Goal: Task Accomplishment & Management: Complete application form

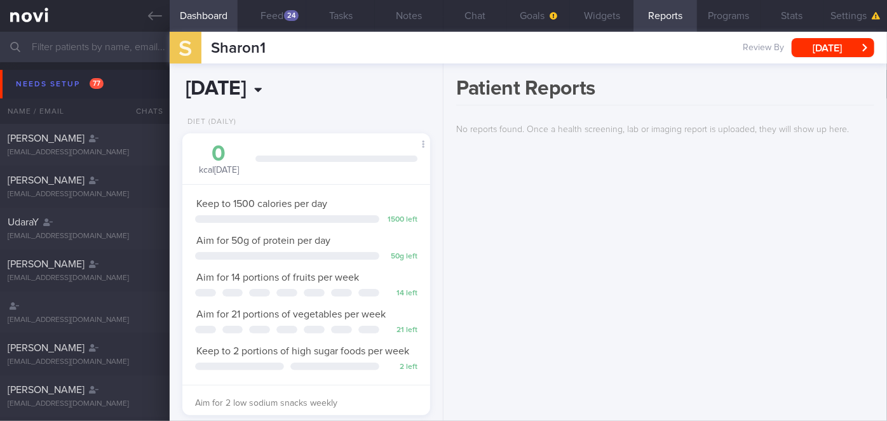
scroll to position [111, 222]
click at [107, 54] on input "text" at bounding box center [443, 47] width 887 height 30
click at [153, 21] on icon at bounding box center [155, 16] width 14 height 14
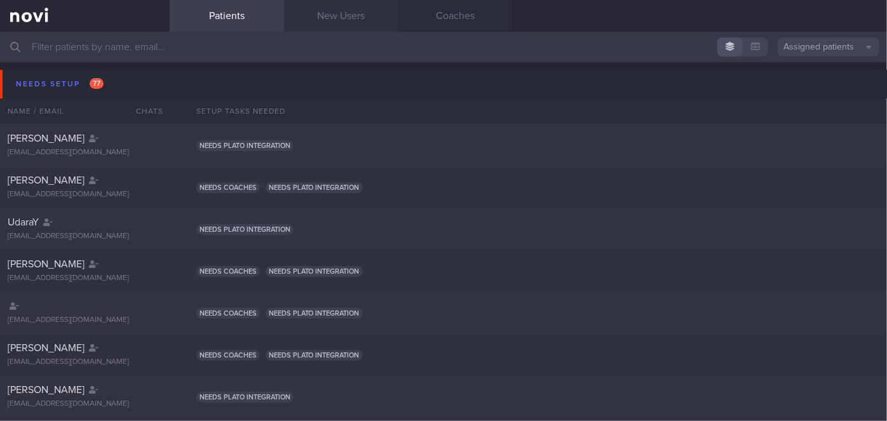
click at [369, 19] on link "New Users" at bounding box center [341, 16] width 114 height 32
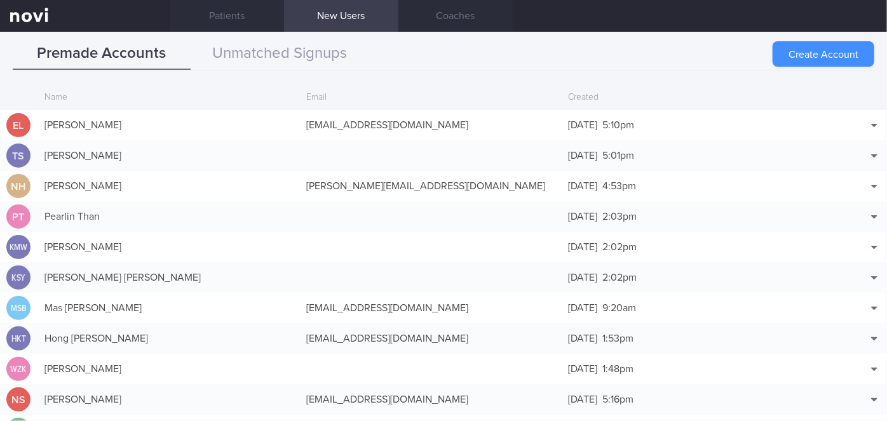
click at [803, 56] on button "Create Account" at bounding box center [823, 53] width 102 height 25
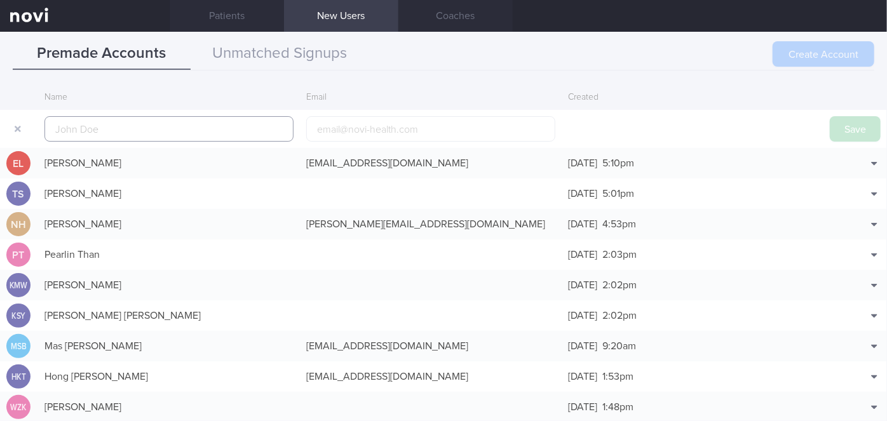
scroll to position [30, 0]
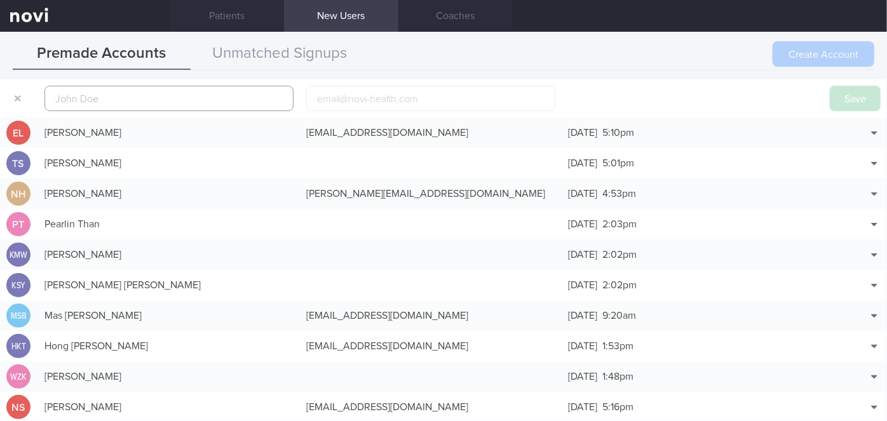
click at [274, 97] on input "text" at bounding box center [168, 98] width 249 height 25
paste input "[PERSON_NAME]"
type input "[PERSON_NAME]"
click at [447, 96] on input "email" at bounding box center [430, 98] width 249 height 25
paste input "[PERSON_NAME][EMAIL_ADDRESS][DOMAIN_NAME]"
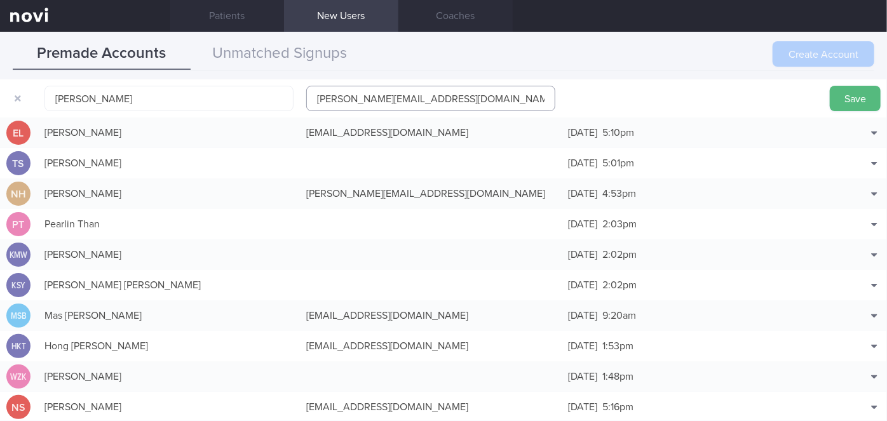
click at [360, 100] on input "[PERSON_NAME][EMAIL_ADDRESS][DOMAIN_NAME]" at bounding box center [430, 98] width 249 height 25
type input "[PERSON_NAME][EMAIL_ADDRESS][DOMAIN_NAME]"
click at [830, 97] on button "Save" at bounding box center [855, 98] width 51 height 25
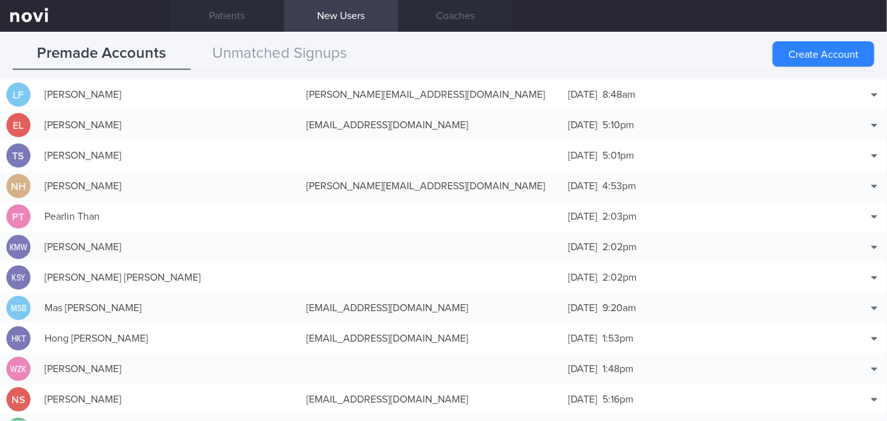
click at [835, 115] on button "Match with..." at bounding box center [841, 113] width 83 height 19
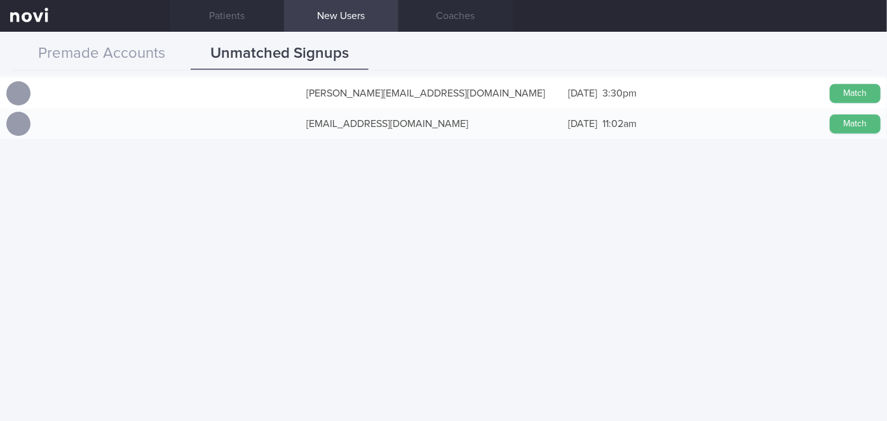
scroll to position [3984, 0]
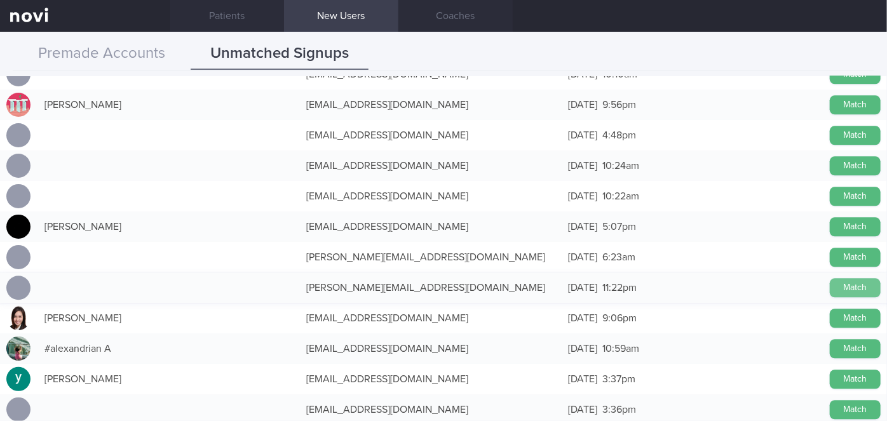
click at [861, 286] on button "Match" at bounding box center [855, 287] width 51 height 19
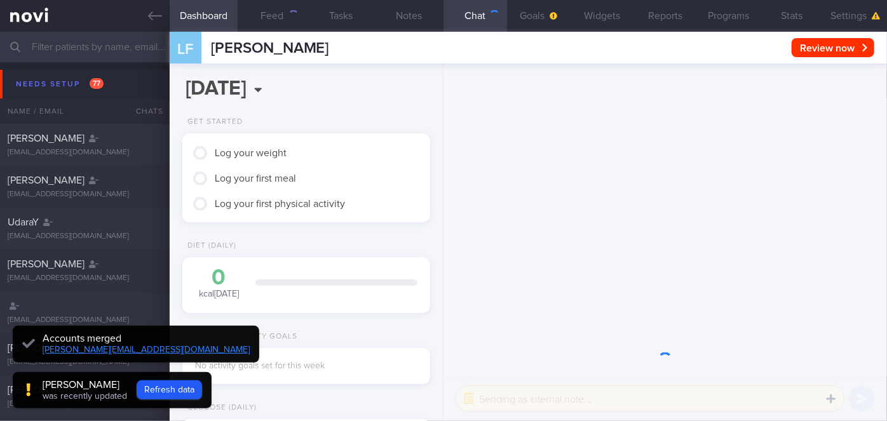
scroll to position [108, 217]
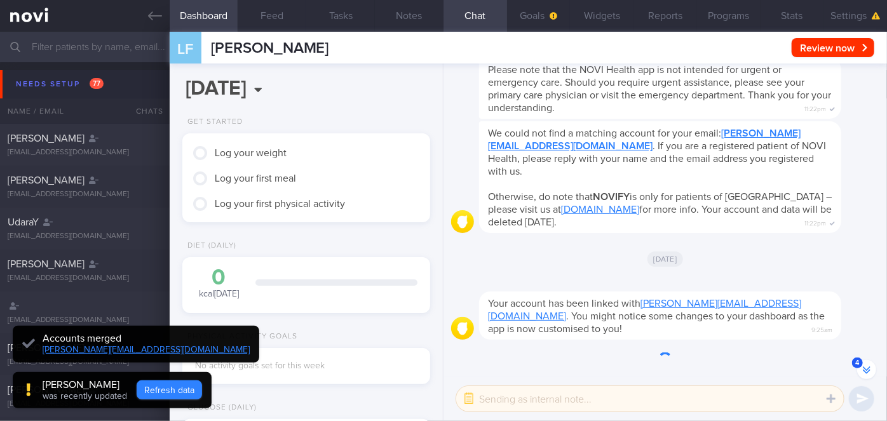
click at [183, 386] on button "Refresh data" at bounding box center [169, 389] width 65 height 19
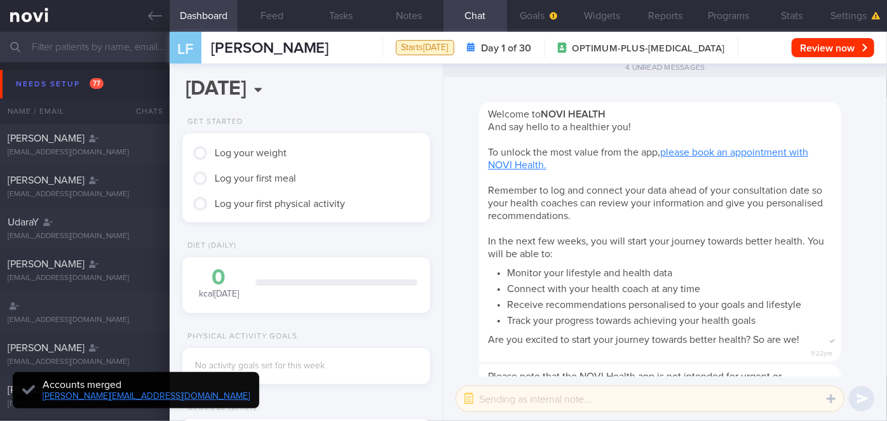
scroll to position [0, 0]
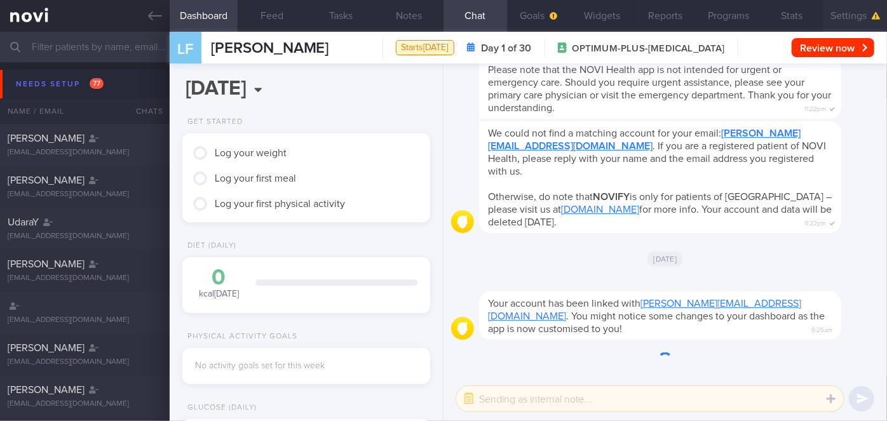
click at [872, 19] on span "button" at bounding box center [876, 17] width 9 height 8
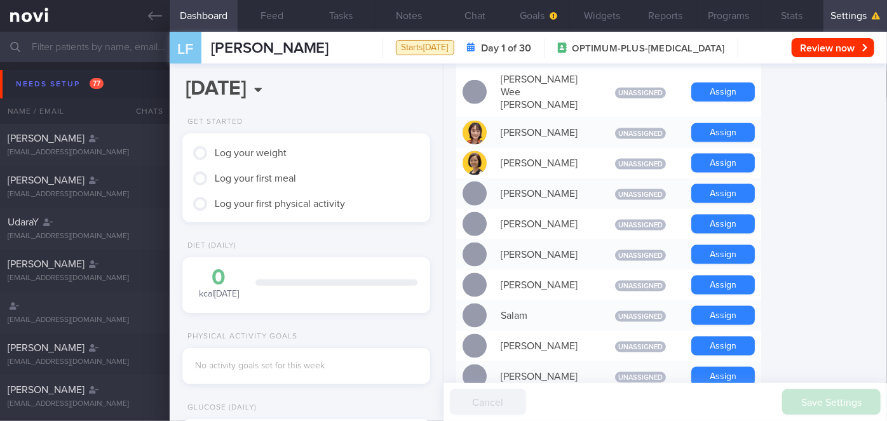
scroll to position [981, 0]
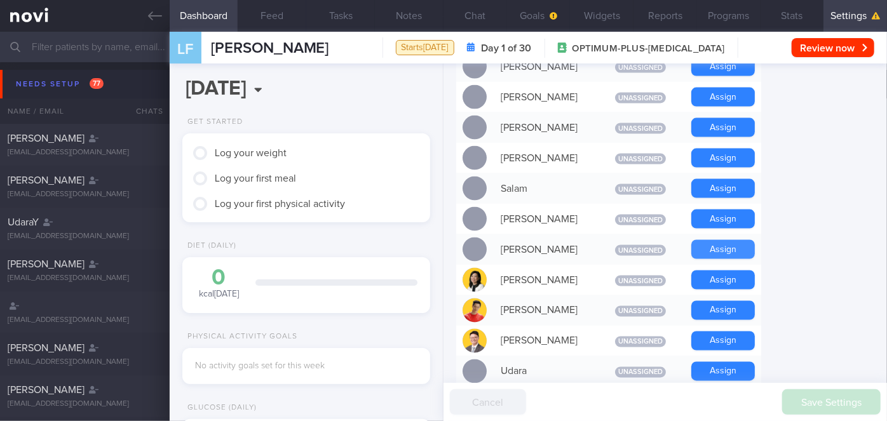
click at [729, 240] on button "Assign" at bounding box center [723, 249] width 64 height 19
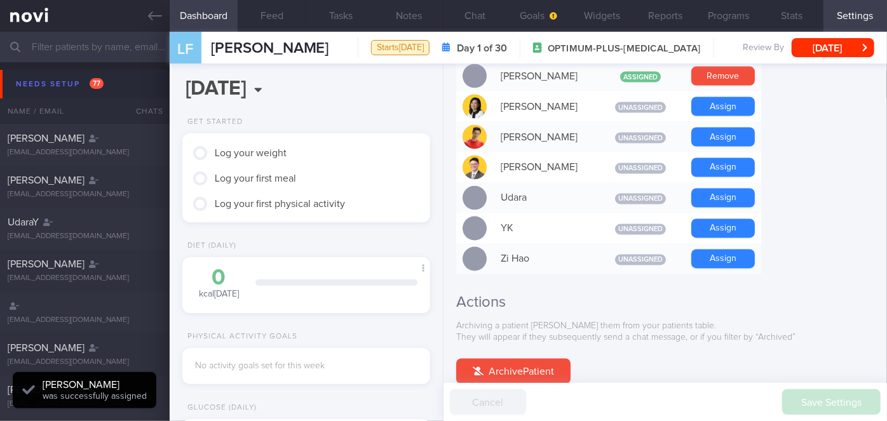
scroll to position [1013, 0]
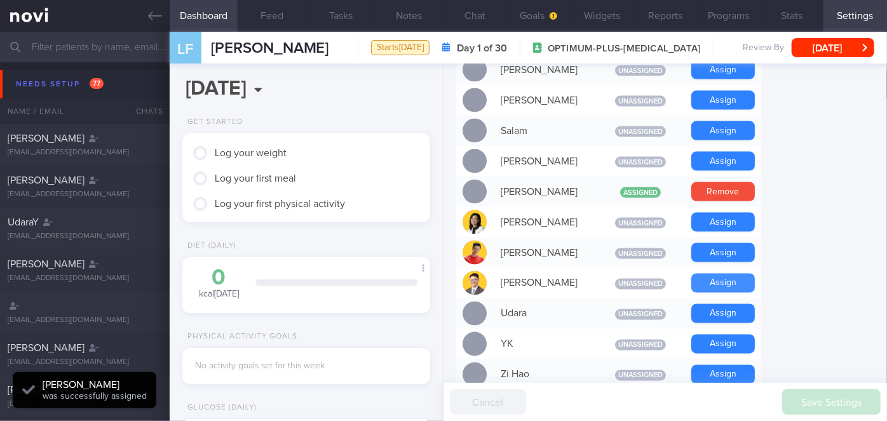
click at [736, 274] on button "Assign" at bounding box center [723, 283] width 64 height 19
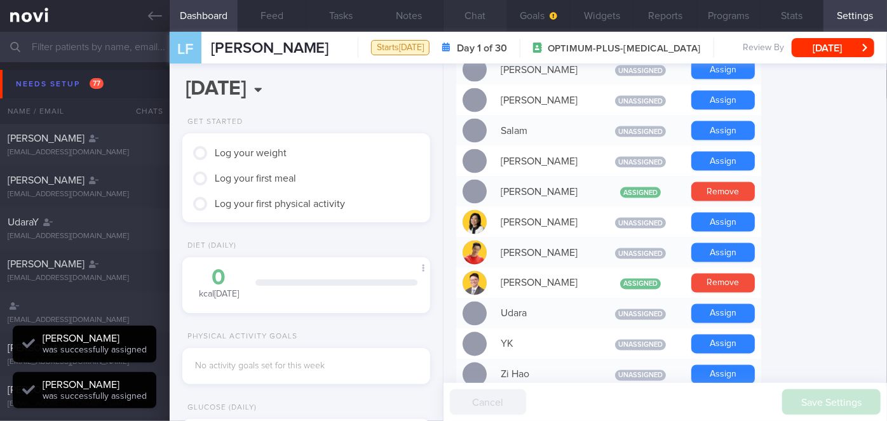
scroll to position [111, 222]
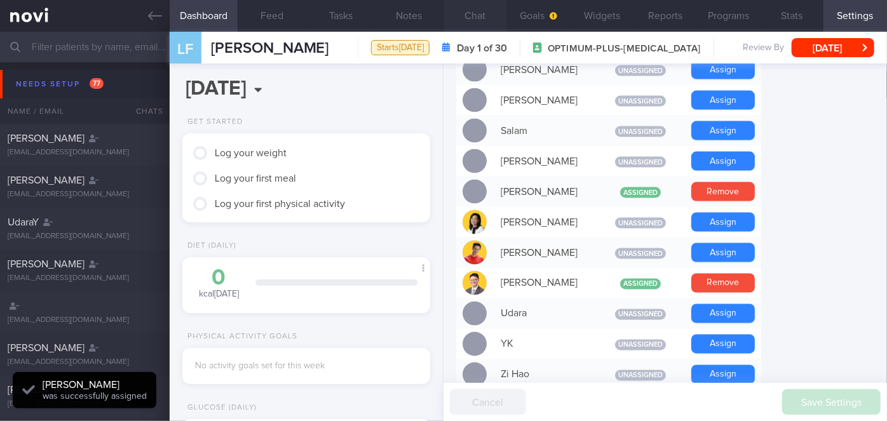
click at [482, 19] on button "Chat" at bounding box center [475, 16] width 64 height 32
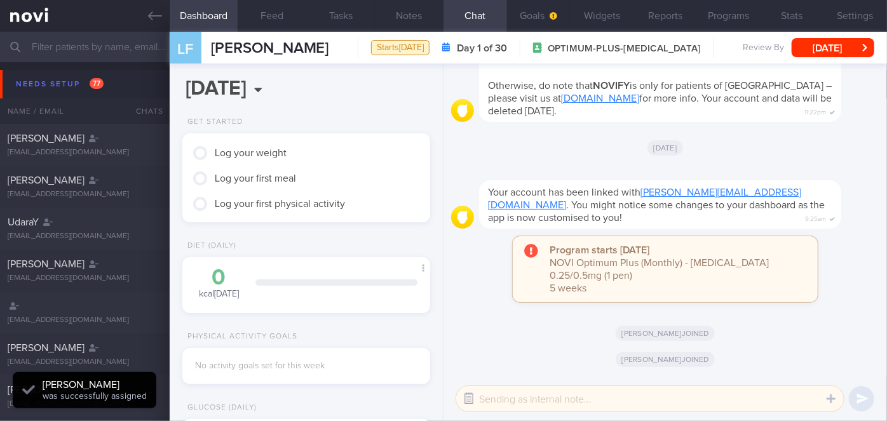
click at [473, 397] on button "button" at bounding box center [468, 398] width 23 height 23
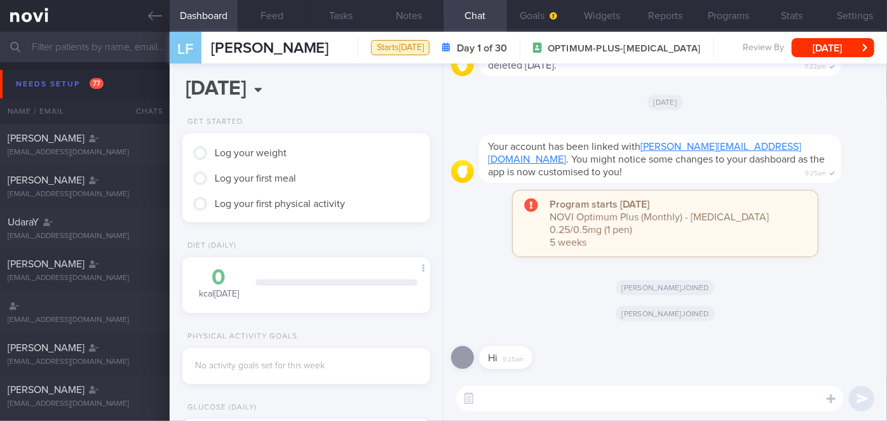
click at [509, 401] on textarea at bounding box center [649, 398] width 387 height 25
type textarea "Hi"
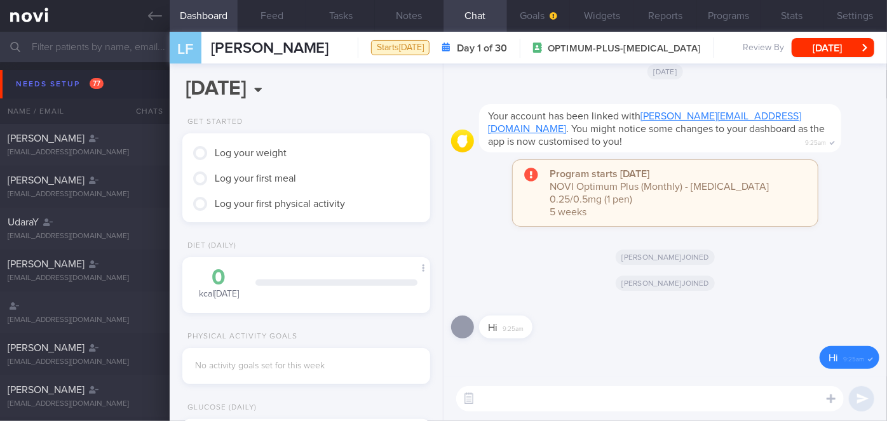
click at [509, 398] on textarea at bounding box center [649, 398] width 387 height 25
paste textarea "Hi Ms [PERSON_NAME], I'm [PERSON_NAME], your Health Coach. It was nice speaking…"
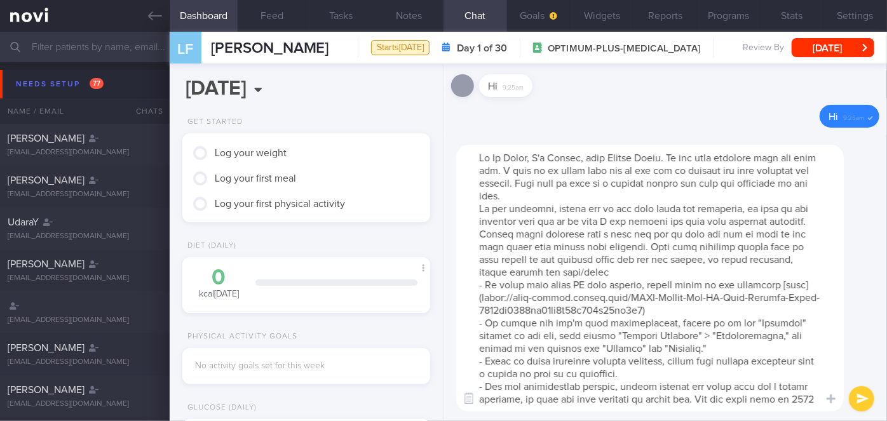
click at [530, 156] on textarea at bounding box center [649, 278] width 387 height 267
click at [602, 194] on textarea at bounding box center [649, 278] width 387 height 267
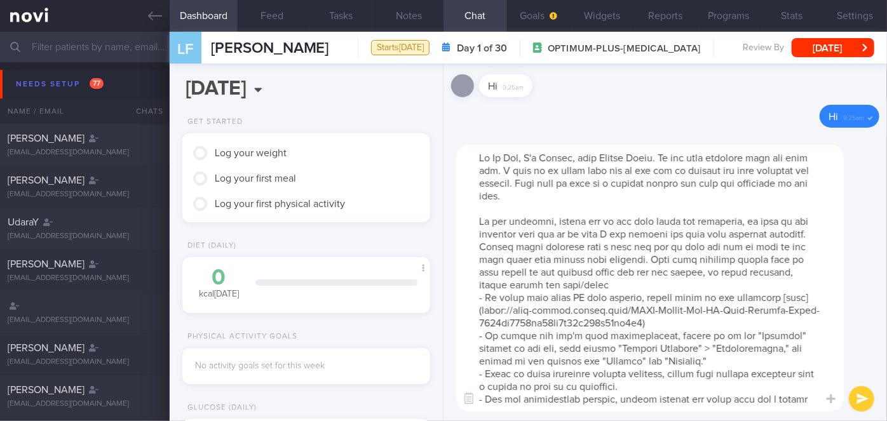
click at [628, 286] on textarea at bounding box center [649, 278] width 387 height 267
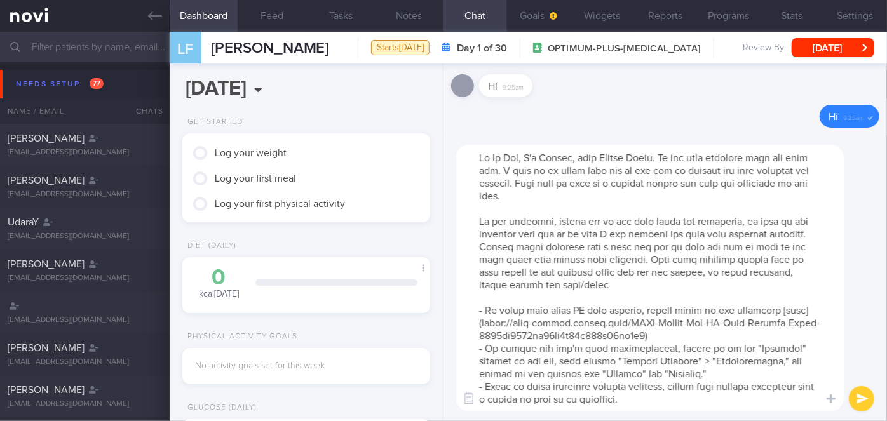
scroll to position [101, 0]
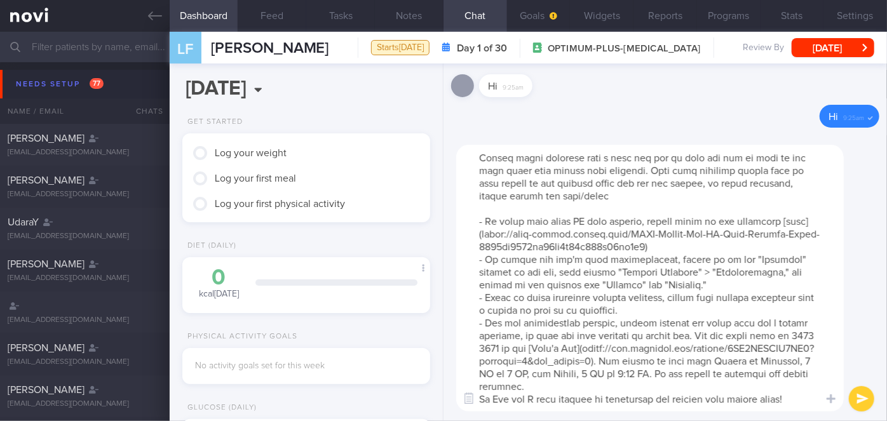
click at [595, 386] on textarea at bounding box center [649, 278] width 387 height 267
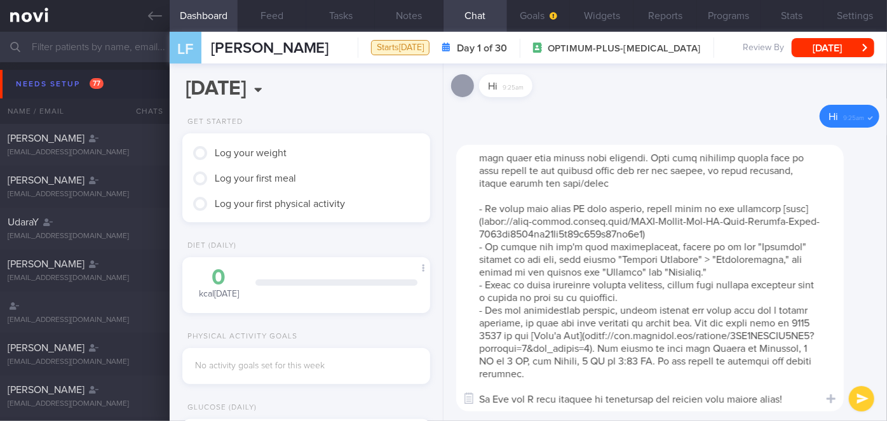
scroll to position [114, 0]
click at [508, 400] on textarea at bounding box center [649, 278] width 387 height 267
type textarea "Hi [PERSON_NAME], I'm [PERSON_NAME], your Health Coach. It was nice speaking wi…"
click at [857, 401] on button "submit" at bounding box center [861, 398] width 25 height 25
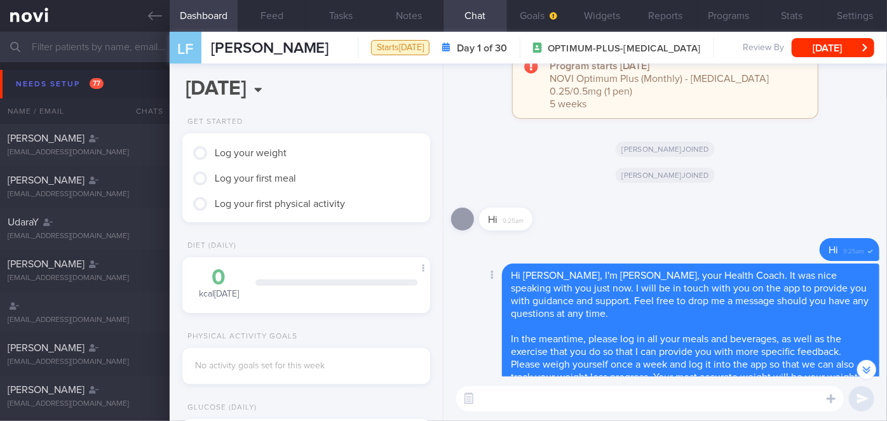
scroll to position [0, 0]
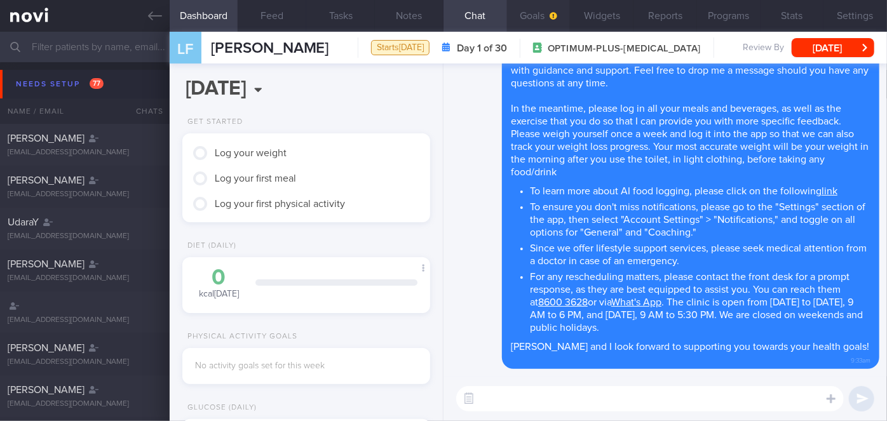
click at [547, 17] on span "button" at bounding box center [552, 16] width 10 height 10
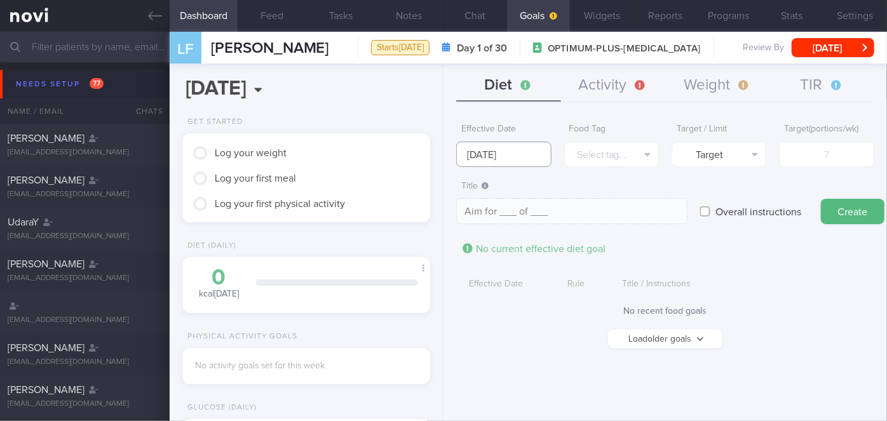
click at [495, 149] on input "[DATE]" at bounding box center [503, 154] width 95 height 25
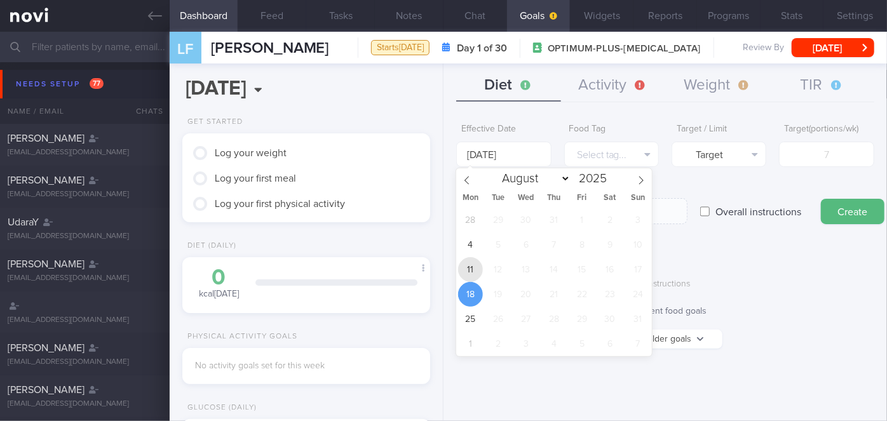
click at [470, 267] on span "11" at bounding box center [470, 269] width 25 height 25
type input "[DATE]"
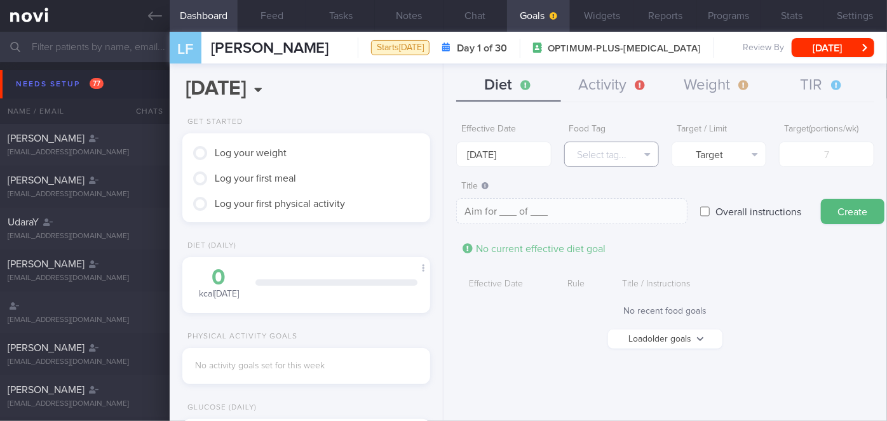
click at [618, 154] on button "Select tag..." at bounding box center [611, 154] width 95 height 25
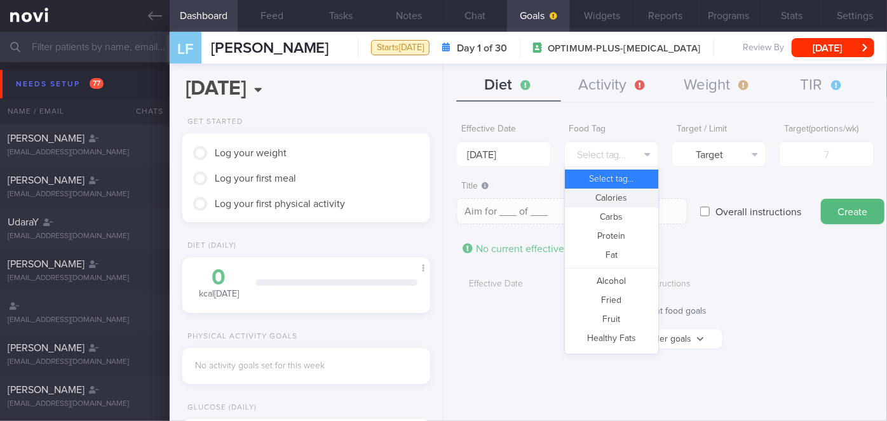
click at [621, 189] on button "Calories" at bounding box center [611, 198] width 93 height 19
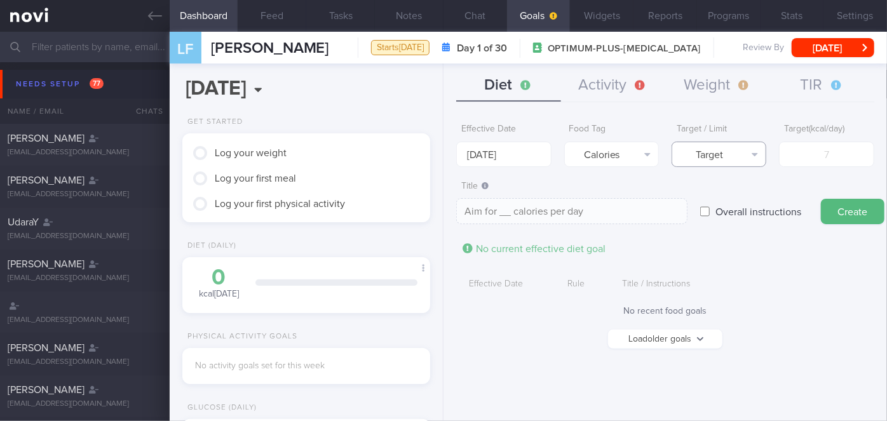
click at [717, 160] on button "Target" at bounding box center [718, 154] width 95 height 25
click at [713, 201] on button "Limit" at bounding box center [718, 198] width 93 height 19
type textarea "Keep to __ calories per day"
click at [808, 155] on input "number" at bounding box center [826, 154] width 95 height 25
type input "1"
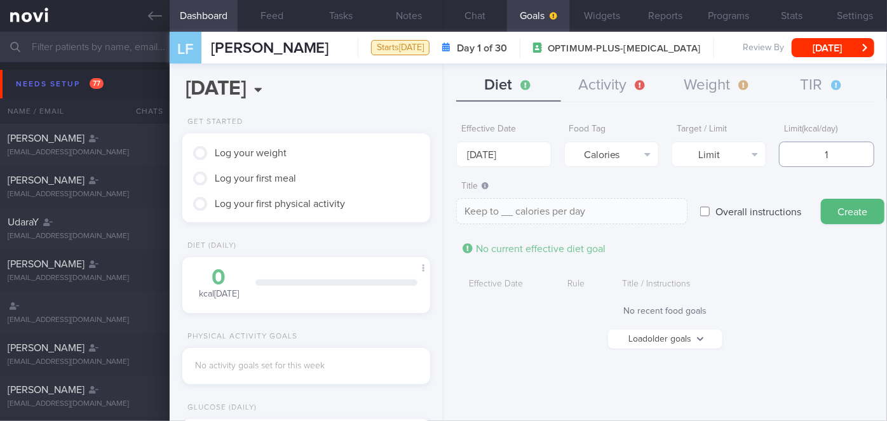
type textarea "Keep to 1 calories per day"
type input "18"
type textarea "Keep to 18 calories per day"
type input "180"
type textarea "Keep to 180 calories per day"
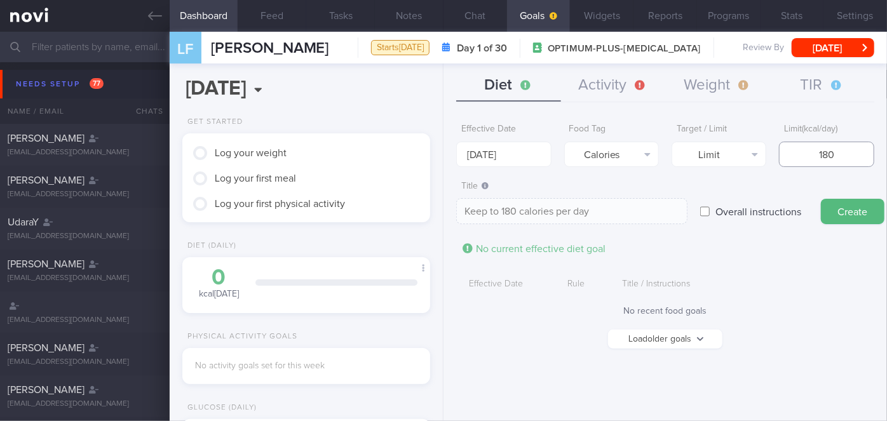
type input "1800"
type textarea "Keep to 1800 calories per day"
type input "1800"
click at [853, 206] on button "Create" at bounding box center [853, 211] width 64 height 25
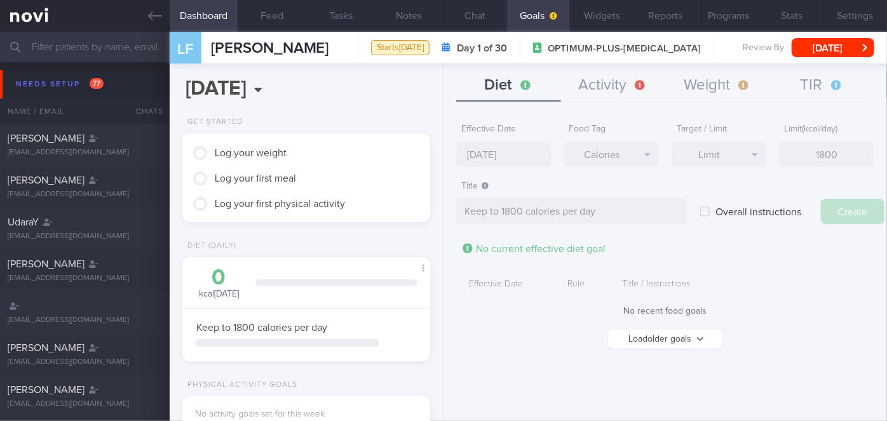
type input "[DATE]"
type textarea "Aim for ___ of ___"
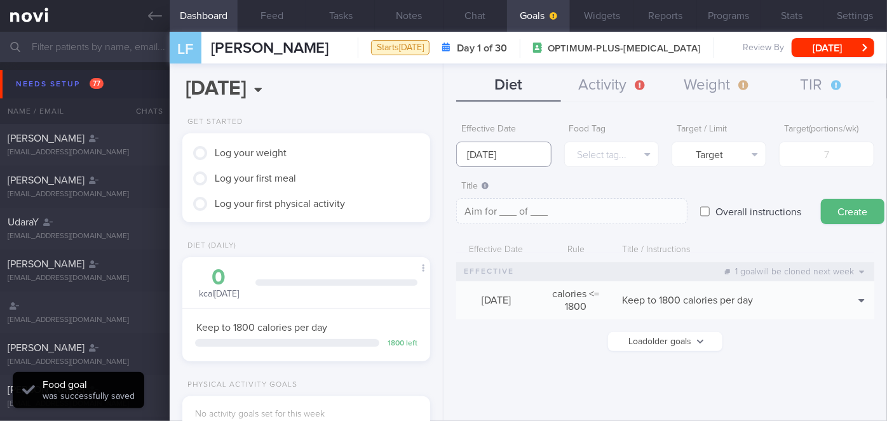
click at [515, 159] on input "[DATE]" at bounding box center [503, 154] width 95 height 25
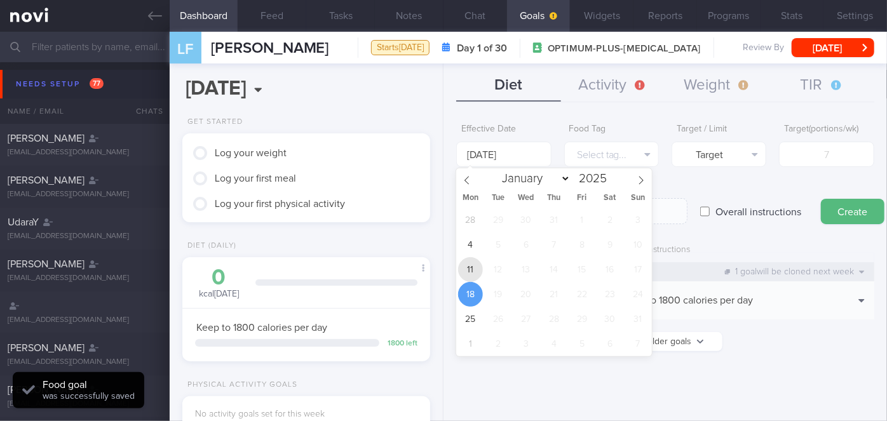
click at [466, 271] on span "11" at bounding box center [470, 269] width 25 height 25
type input "[DATE]"
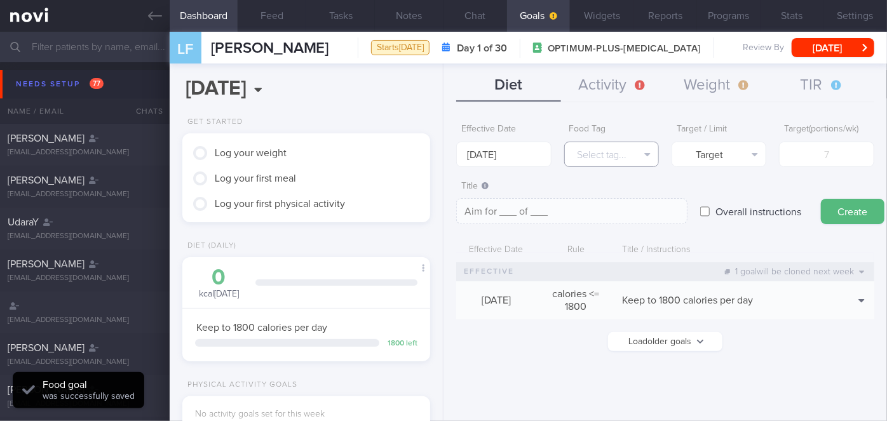
click at [599, 159] on button "Select tag..." at bounding box center [611, 154] width 95 height 25
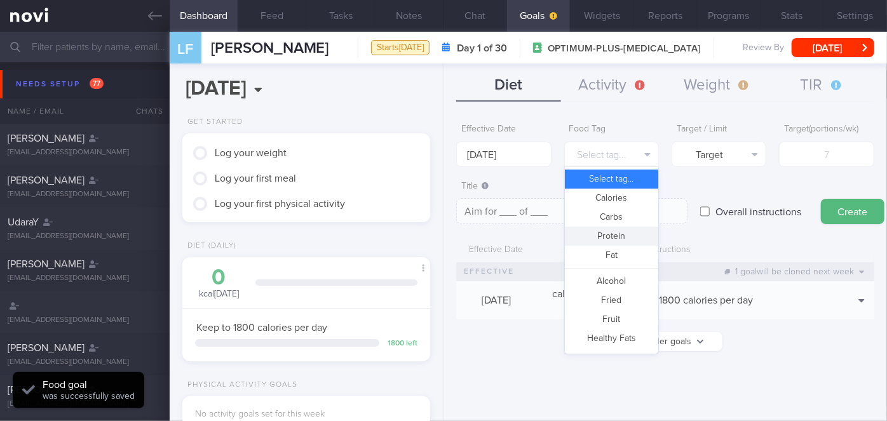
click at [617, 238] on button "Protein" at bounding box center [611, 236] width 93 height 19
type textarea "Aim for __g of protein per day"
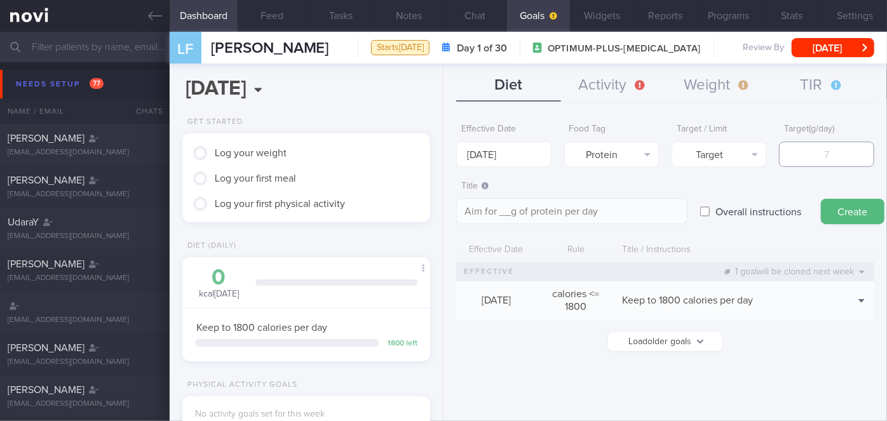
click at [807, 156] on input "number" at bounding box center [826, 154] width 95 height 25
type input "1"
type textarea "Aim for 1g of protein per day"
type input "11"
type textarea "Aim for 11g of protein per day"
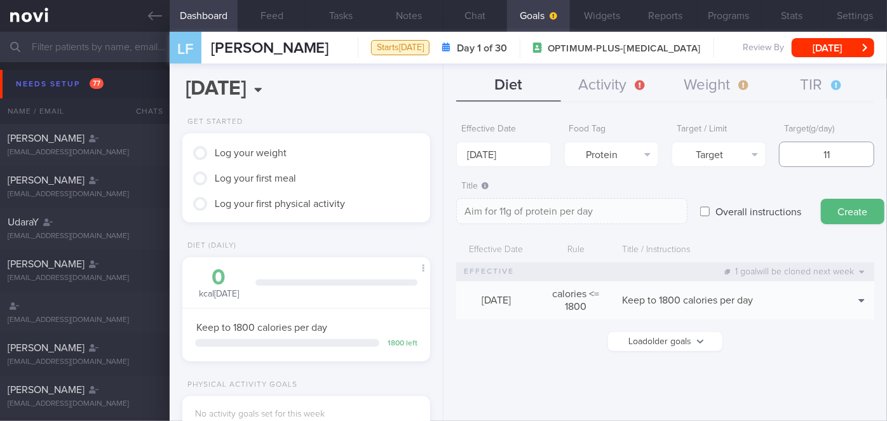
type input "115"
type textarea "Aim for 115g of protein per day"
type input "115"
click at [844, 212] on button "Create" at bounding box center [853, 211] width 64 height 25
type input "[DATE]"
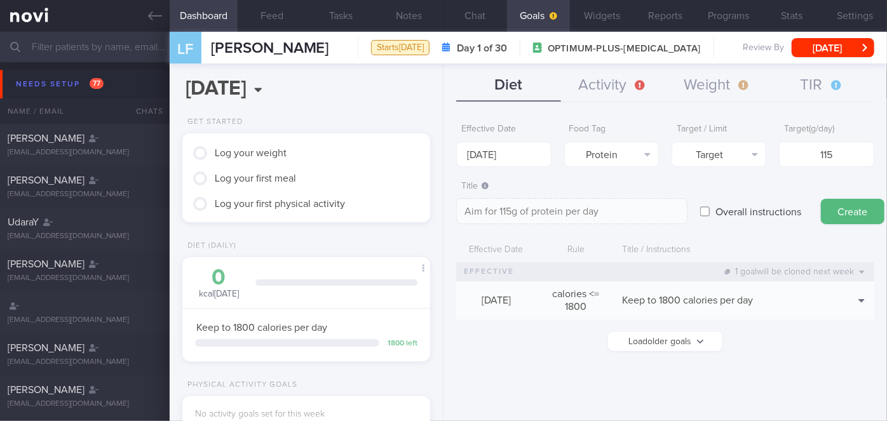
type textarea "Aim for ___ of ___"
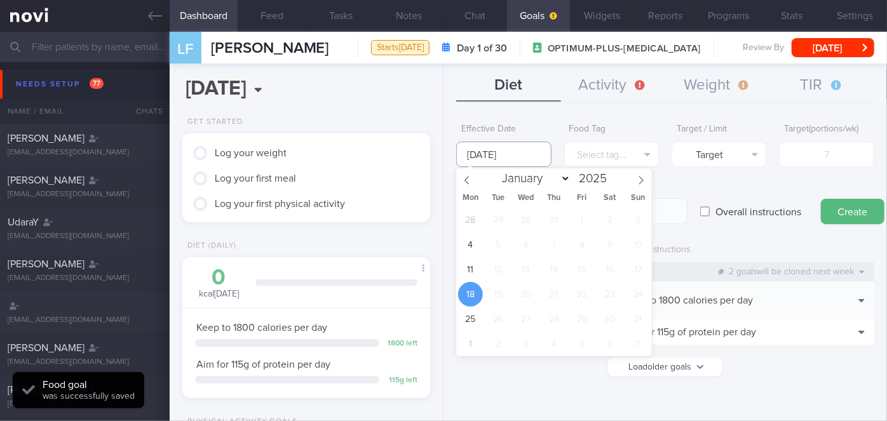
click at [523, 154] on input "[DATE]" at bounding box center [503, 154] width 95 height 25
click at [471, 276] on span "11" at bounding box center [470, 269] width 25 height 25
type input "[DATE]"
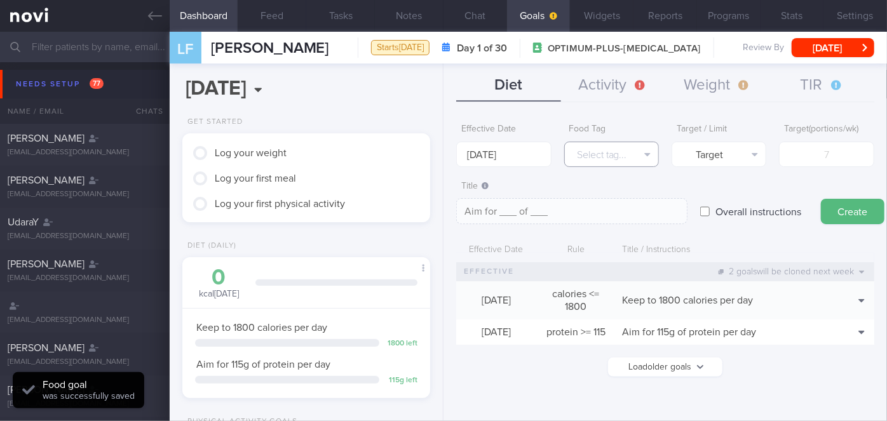
click at [609, 152] on button "Select tag..." at bounding box center [611, 154] width 95 height 25
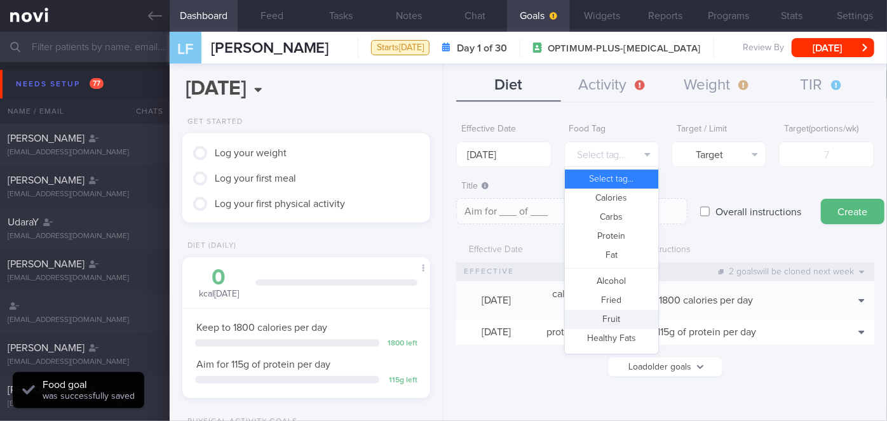
click at [612, 314] on button "Fruit" at bounding box center [611, 319] width 93 height 19
type textarea "Aim for __ portions of fruits per week"
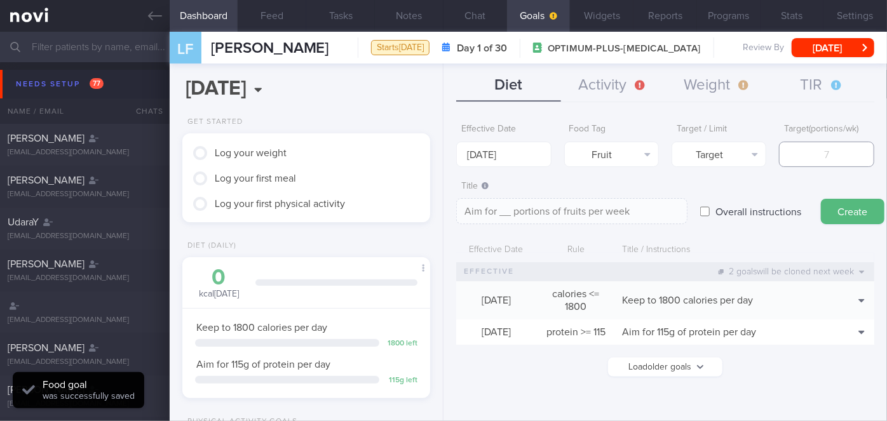
click at [814, 158] on input "number" at bounding box center [826, 154] width 95 height 25
type input "1"
type textarea "Aim for 1 portions of fruits per week"
type input "14"
type textarea "Aim for 14 portions of fruits per week"
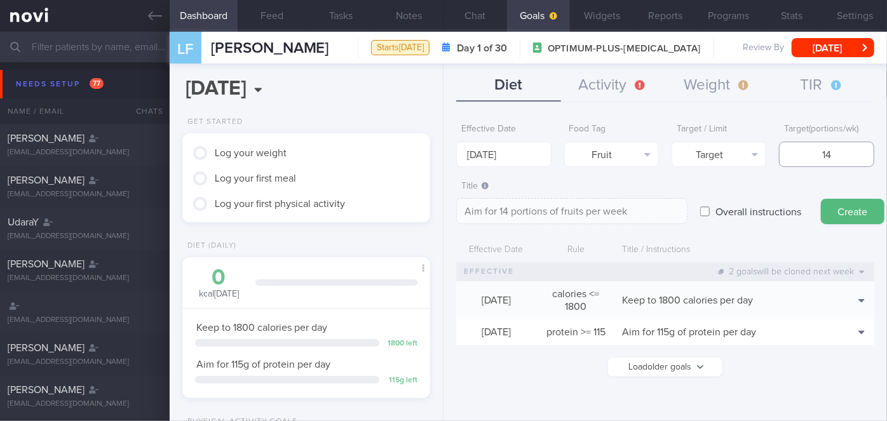
type input "14"
click at [844, 207] on button "Create" at bounding box center [853, 211] width 64 height 25
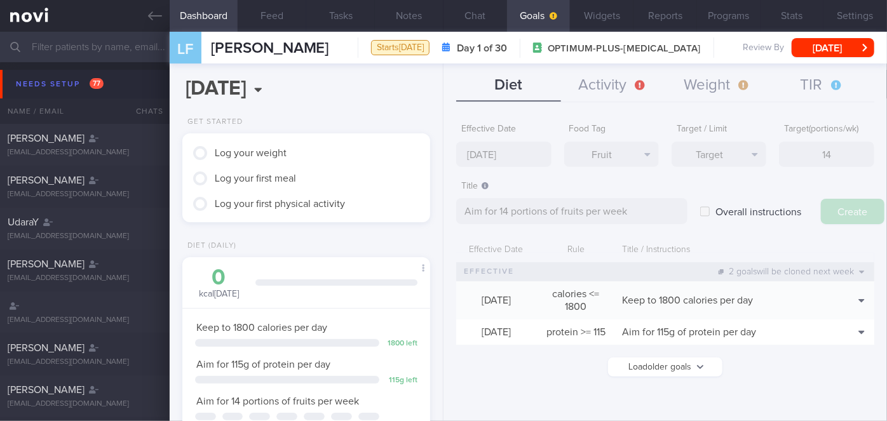
type input "[DATE]"
type textarea "Aim for ___ of ___"
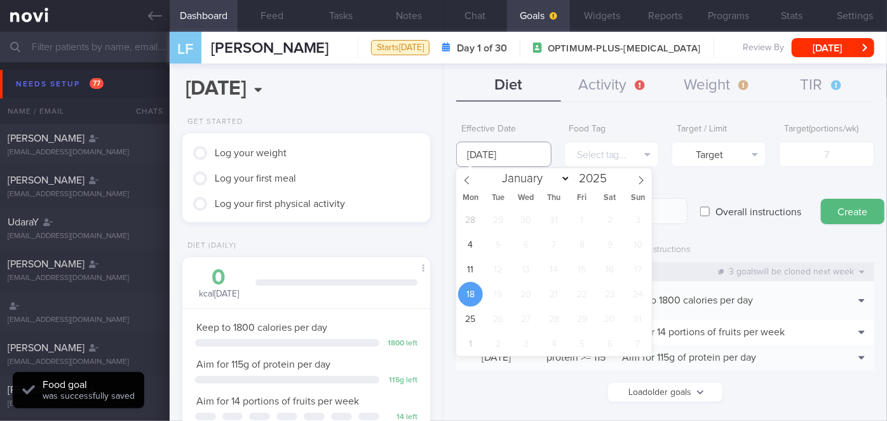
click at [499, 156] on input "[DATE]" at bounding box center [503, 154] width 95 height 25
click at [470, 267] on span "11" at bounding box center [470, 269] width 25 height 25
type input "[DATE]"
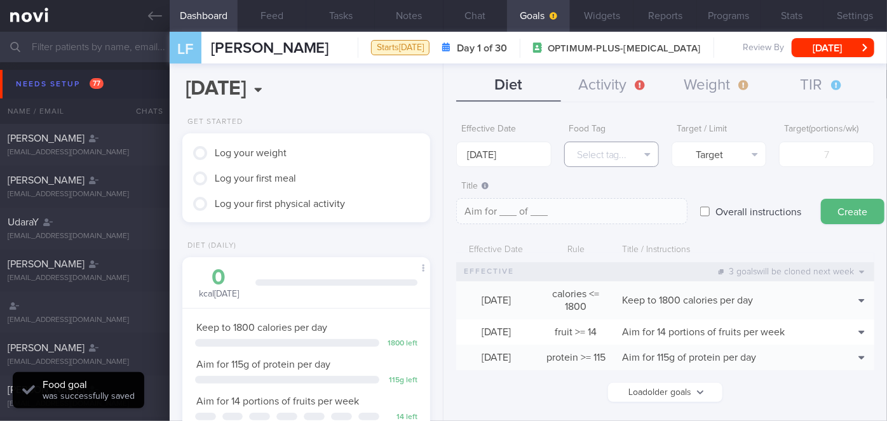
click at [601, 153] on button "Select tag..." at bounding box center [611, 154] width 95 height 25
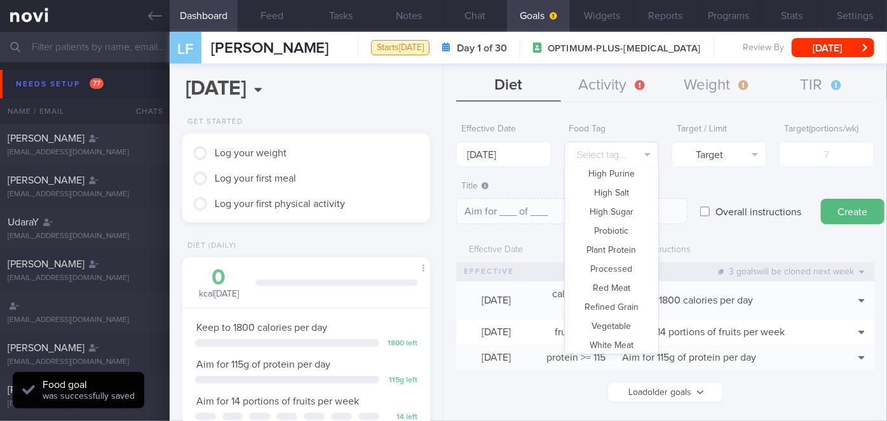
scroll to position [377, 0]
click at [610, 304] on button "Vegetable" at bounding box center [611, 304] width 93 height 19
type textarea "Aim for __ portions of vegetables per week"
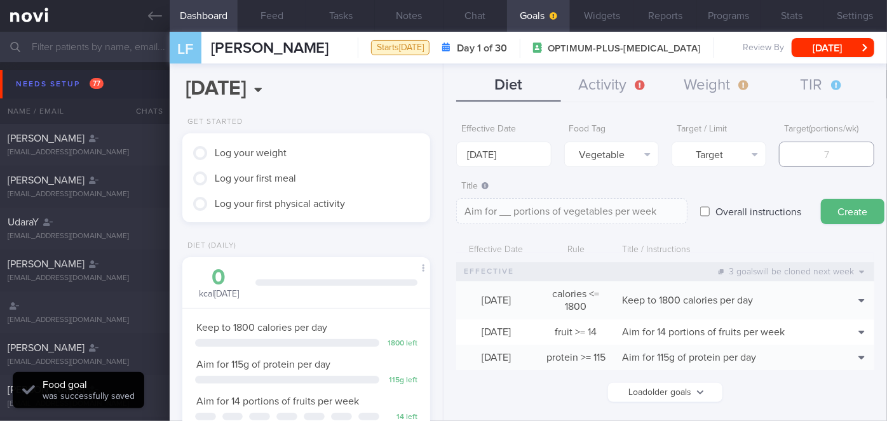
click at [816, 146] on input "number" at bounding box center [826, 154] width 95 height 25
type input "1"
type textarea "Aim for 1 portions of vegetables per week"
type input "14"
type textarea "Aim for 14 portions of vegetables per week"
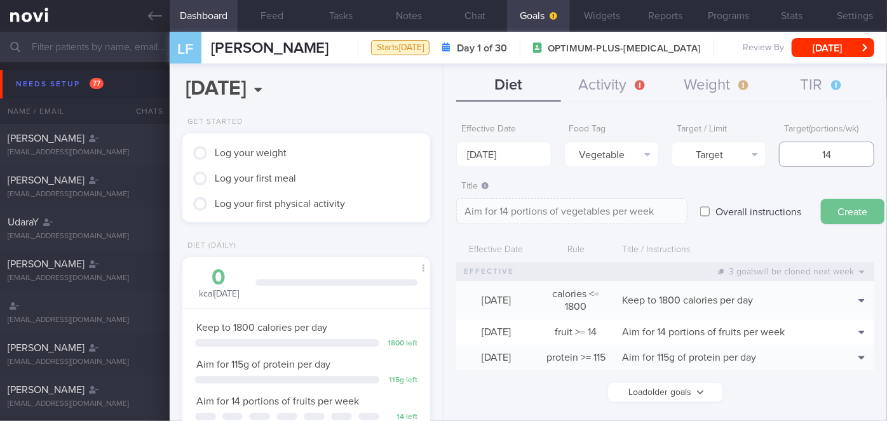
type input "14"
click at [873, 219] on button "Create" at bounding box center [853, 211] width 64 height 25
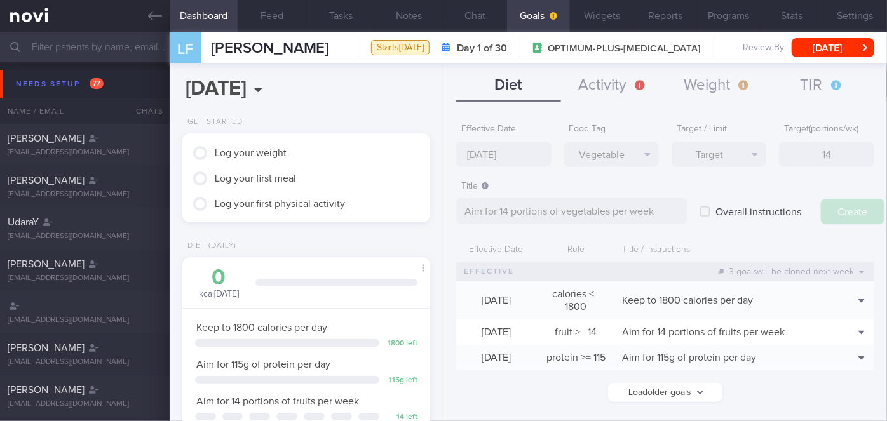
type input "[DATE]"
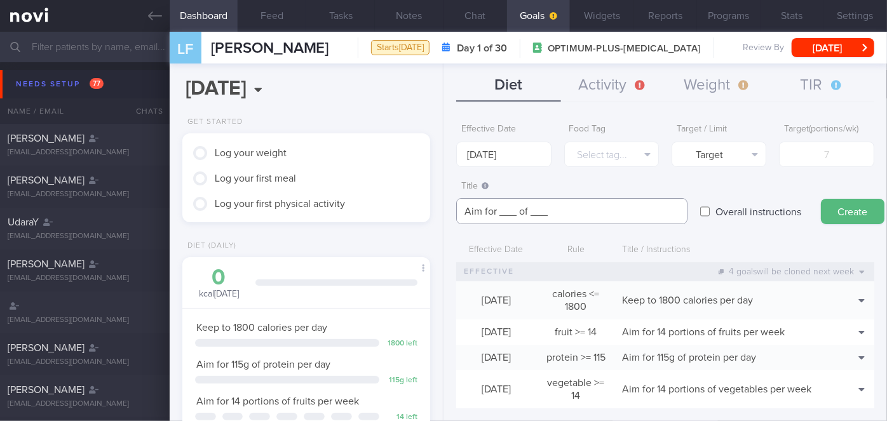
click at [515, 206] on textarea "Aim for ___ of ___" at bounding box center [571, 211] width 231 height 26
click at [565, 218] on textarea "Aim for 4 litres of ___" at bounding box center [571, 211] width 231 height 26
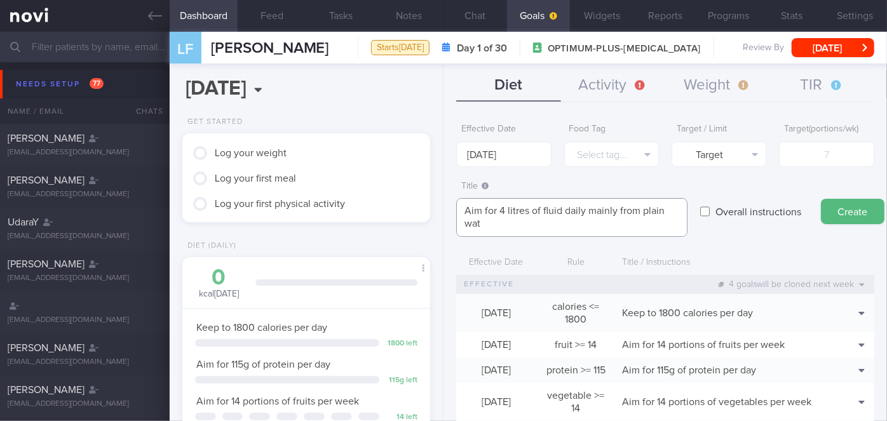
scroll to position [0, 0]
type textarea "Aim for 4 litres of fluid daily mainly from plain water"
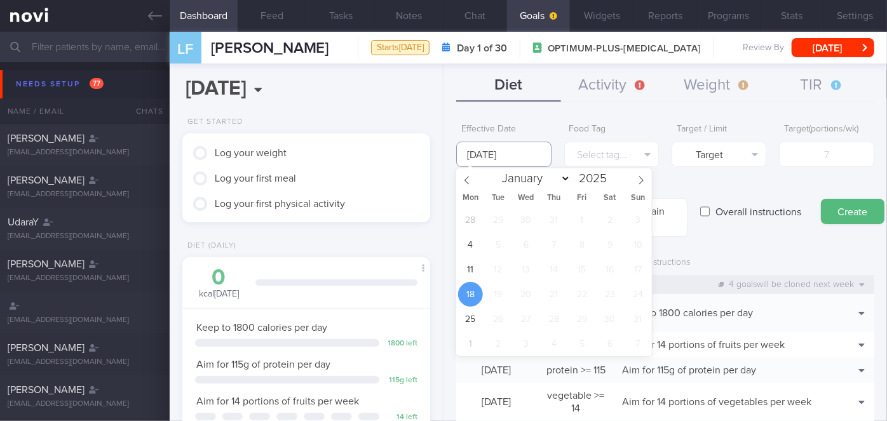
click at [513, 154] on input "[DATE]" at bounding box center [503, 154] width 95 height 25
click at [471, 271] on span "11" at bounding box center [470, 269] width 25 height 25
type input "[DATE]"
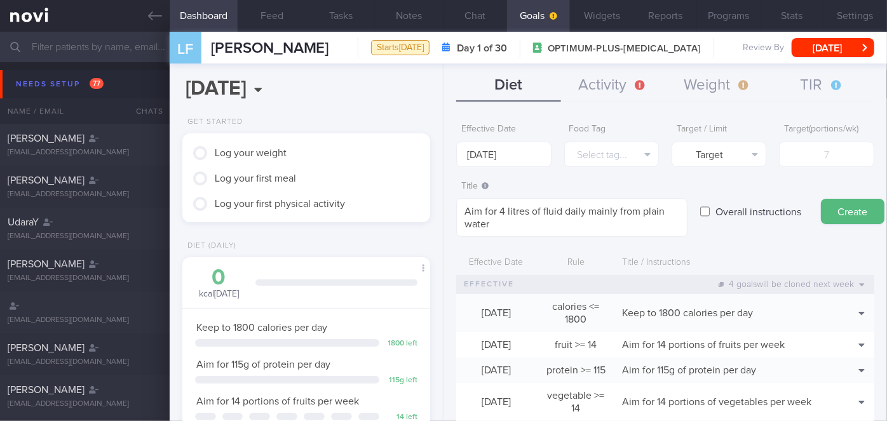
click at [778, 215] on label "Overall instructions" at bounding box center [758, 211] width 98 height 25
click at [710, 215] on input "Overall instructions" at bounding box center [705, 211] width 10 height 25
checkbox input "true"
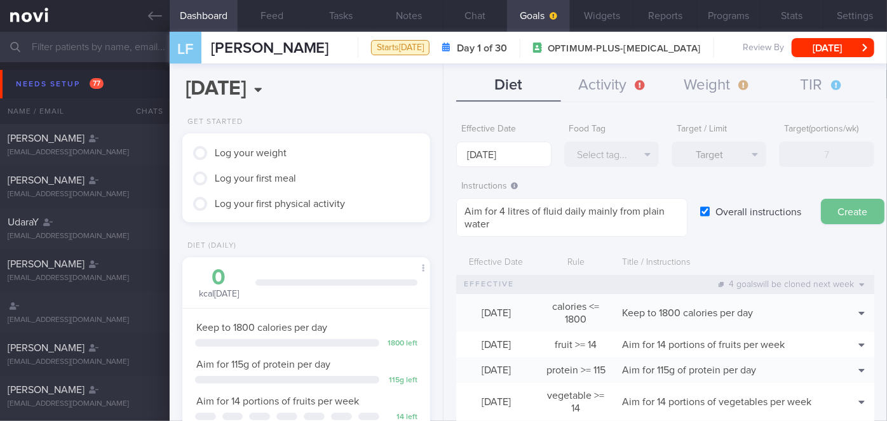
click at [834, 211] on button "Create" at bounding box center [853, 211] width 64 height 25
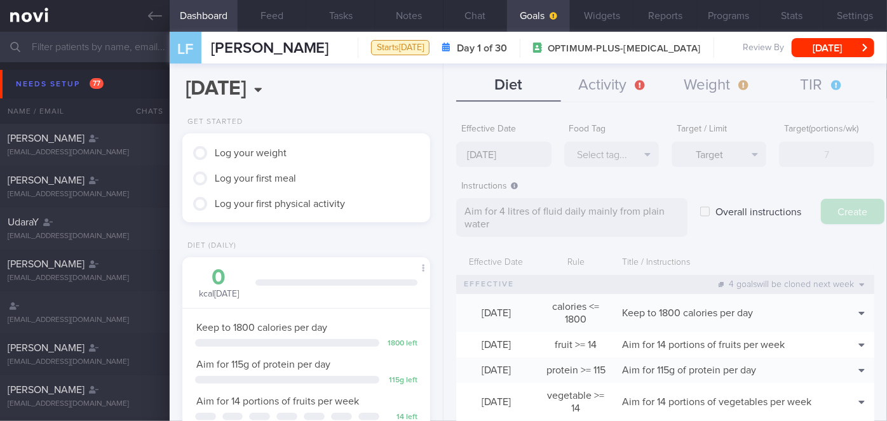
type input "[DATE]"
type textarea "Aim for ___ of ___"
checkbox input "false"
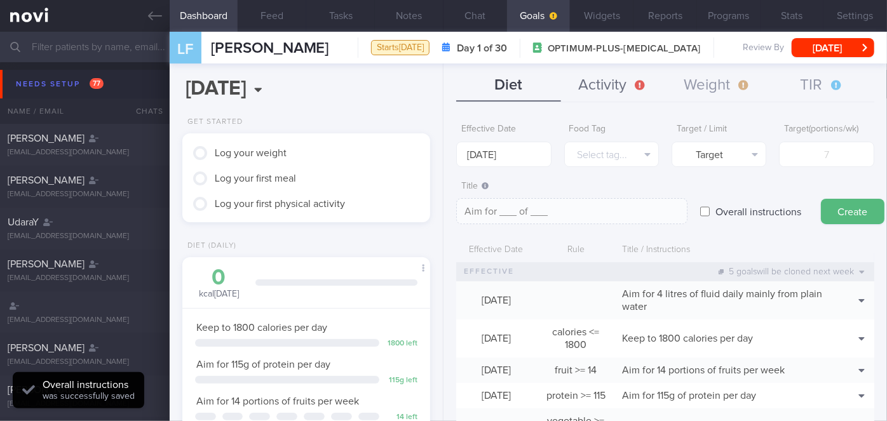
click at [605, 88] on button "Activity" at bounding box center [613, 86] width 104 height 32
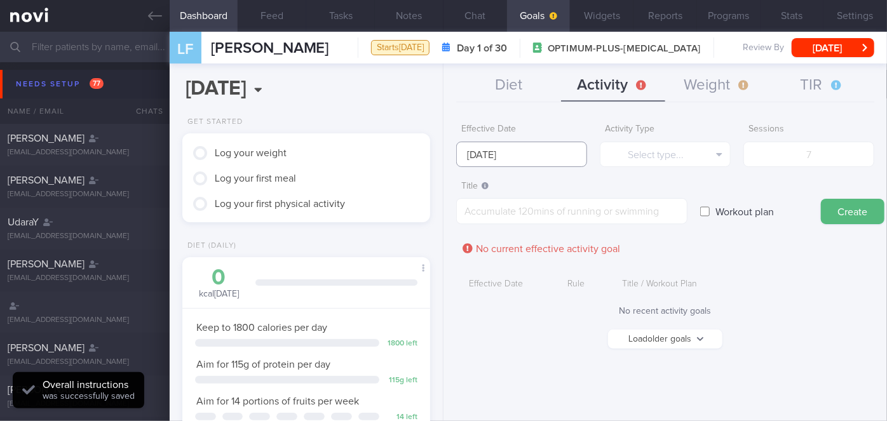
click at [540, 154] on input "[DATE]" at bounding box center [521, 154] width 131 height 25
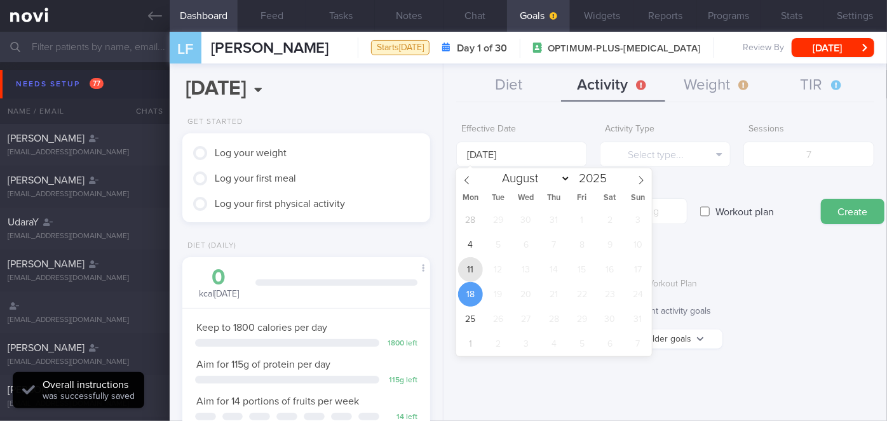
click at [476, 271] on span "11" at bounding box center [470, 269] width 25 height 25
type input "[DATE]"
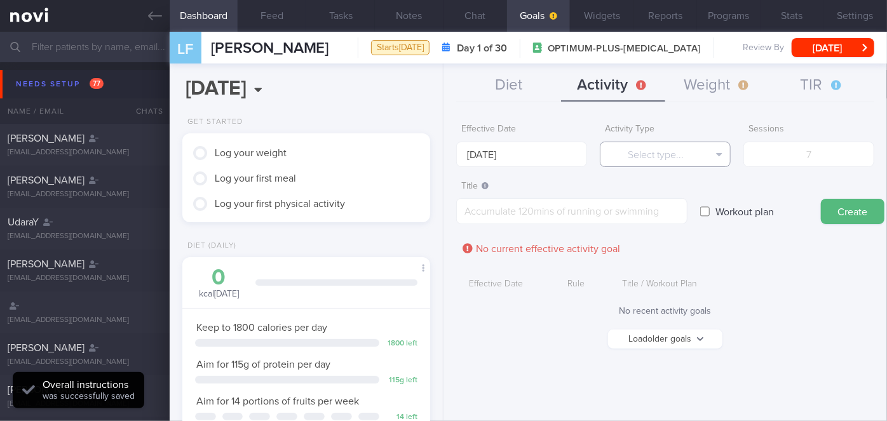
click at [648, 163] on button "Select type..." at bounding box center [665, 154] width 131 height 25
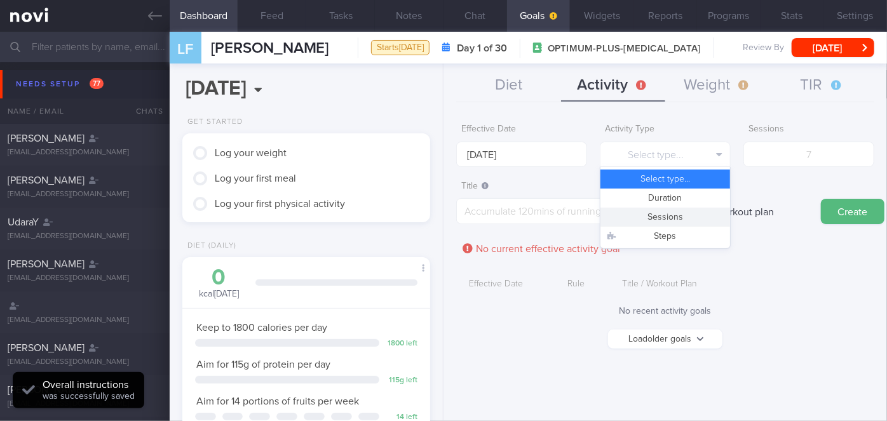
drag, startPoint x: 656, startPoint y: 215, endPoint x: 682, endPoint y: 198, distance: 31.2
click at [657, 215] on button "Sessions" at bounding box center [665, 217] width 130 height 19
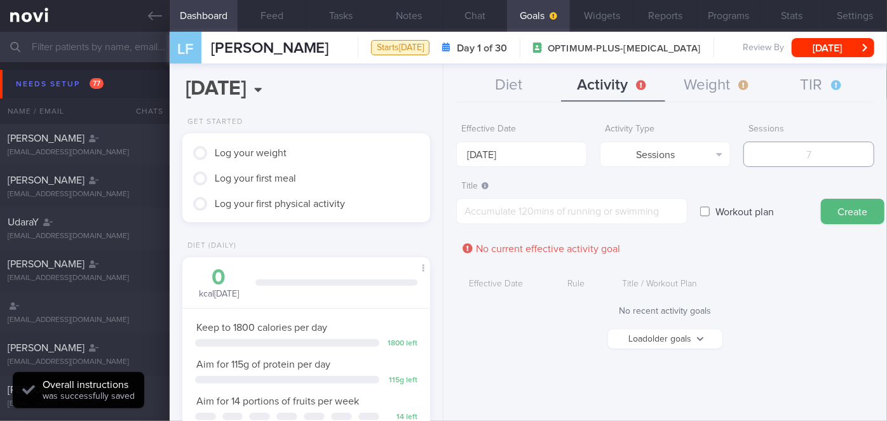
click at [787, 156] on input "number" at bounding box center [808, 154] width 131 height 25
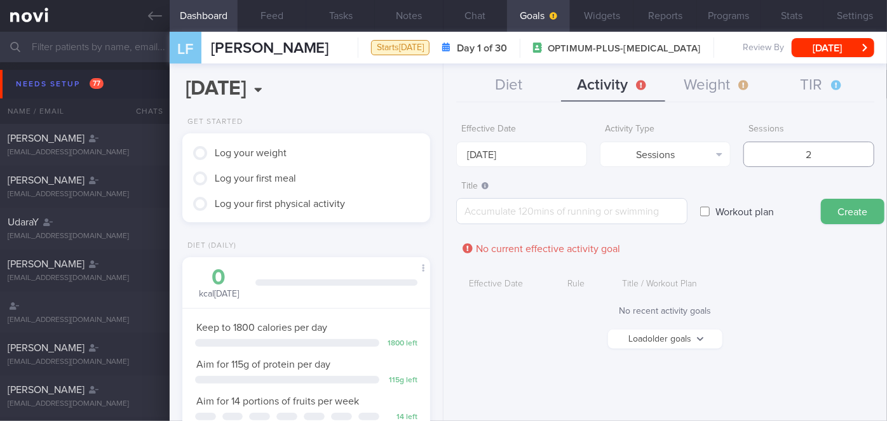
type input "2"
click at [589, 218] on textarea at bounding box center [571, 211] width 231 height 26
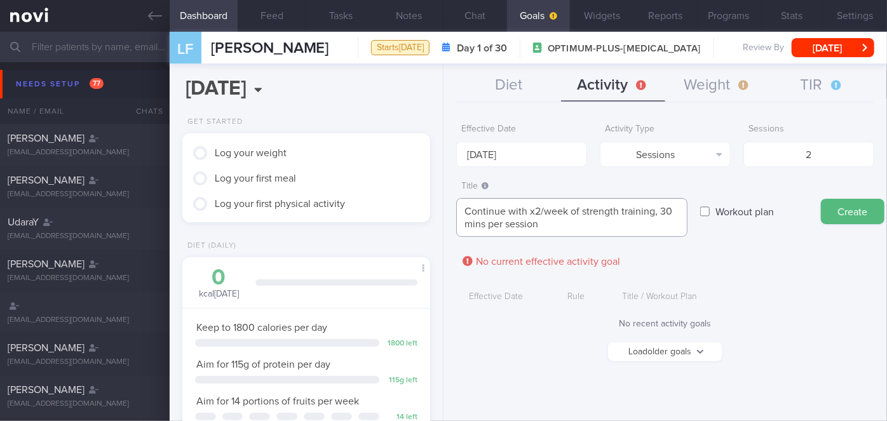
type textarea "Continue with x2/week of strength training, 30 mins per session"
click at [845, 206] on button "Create" at bounding box center [853, 211] width 64 height 25
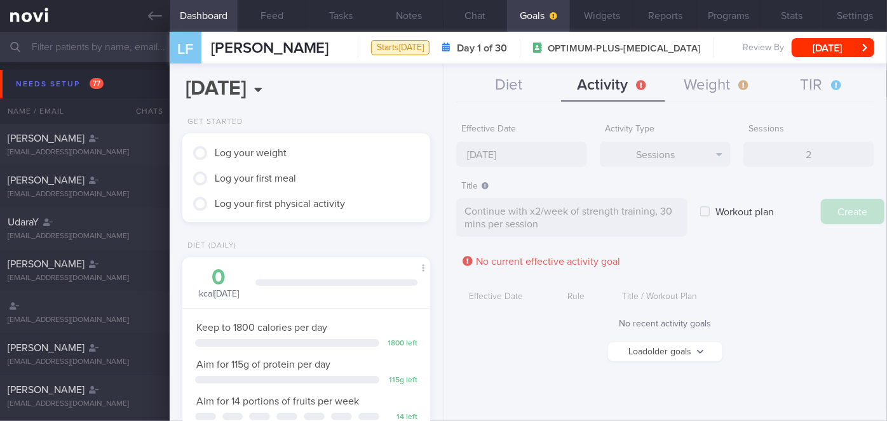
type input "[DATE]"
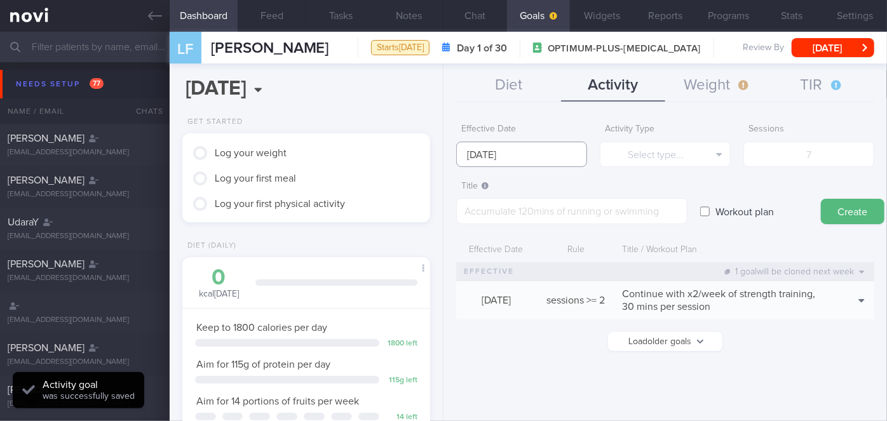
click at [514, 158] on input "[DATE]" at bounding box center [521, 154] width 131 height 25
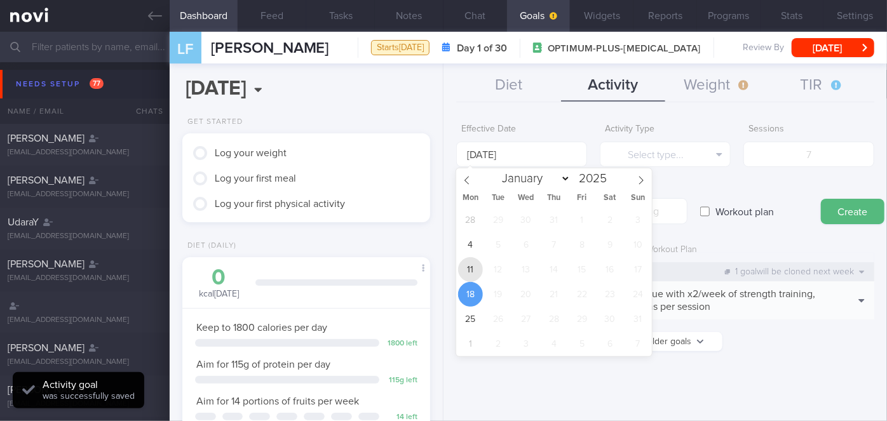
click at [478, 269] on span "11" at bounding box center [470, 269] width 25 height 25
type input "[DATE]"
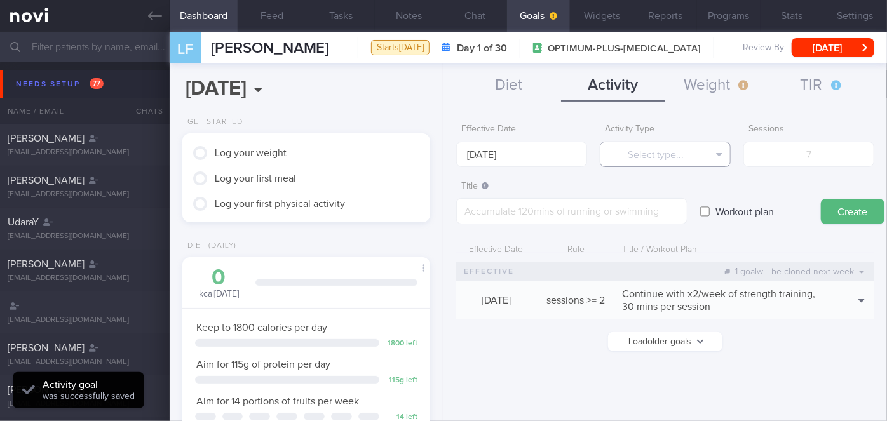
click at [664, 165] on button "Select type..." at bounding box center [665, 154] width 131 height 25
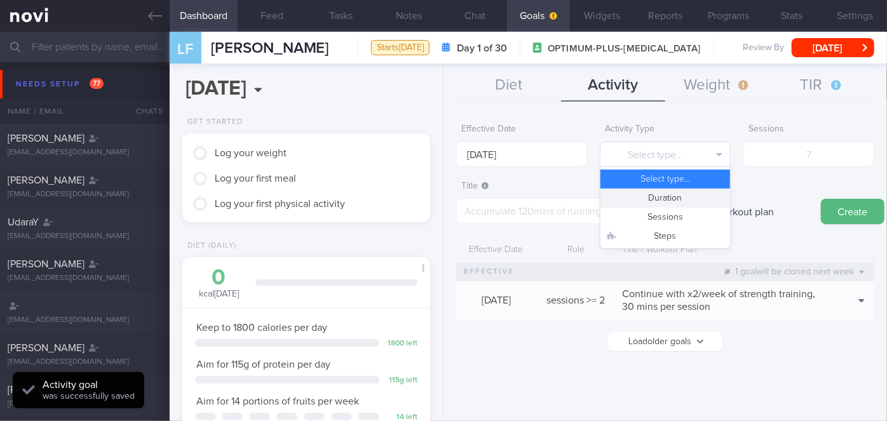
drag, startPoint x: 667, startPoint y: 194, endPoint x: 708, endPoint y: 166, distance: 49.9
click at [667, 194] on button "Duration" at bounding box center [665, 198] width 130 height 19
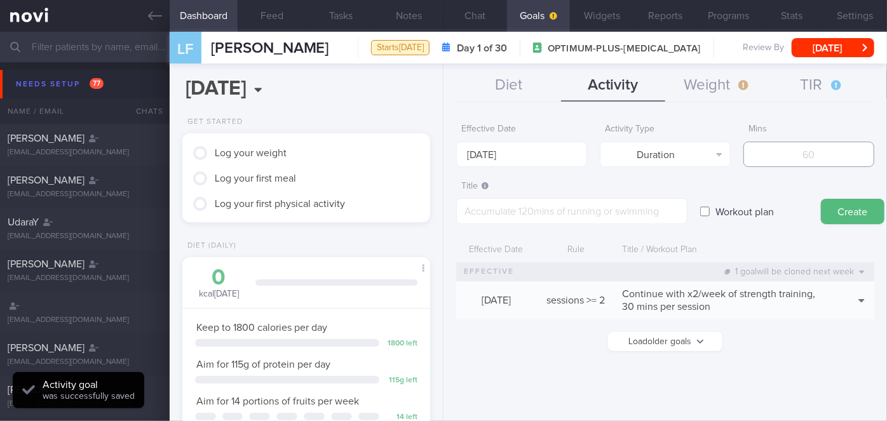
click at [793, 152] on input "number" at bounding box center [808, 154] width 131 height 25
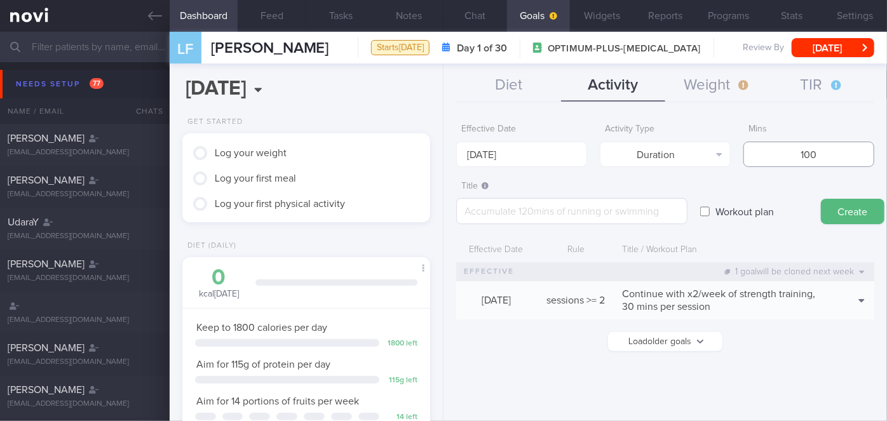
type input "100"
click at [626, 207] on textarea at bounding box center [571, 211] width 231 height 26
type textarea "Continue with 20 mins walk x1/day"
click at [835, 210] on button "Create" at bounding box center [853, 211] width 64 height 25
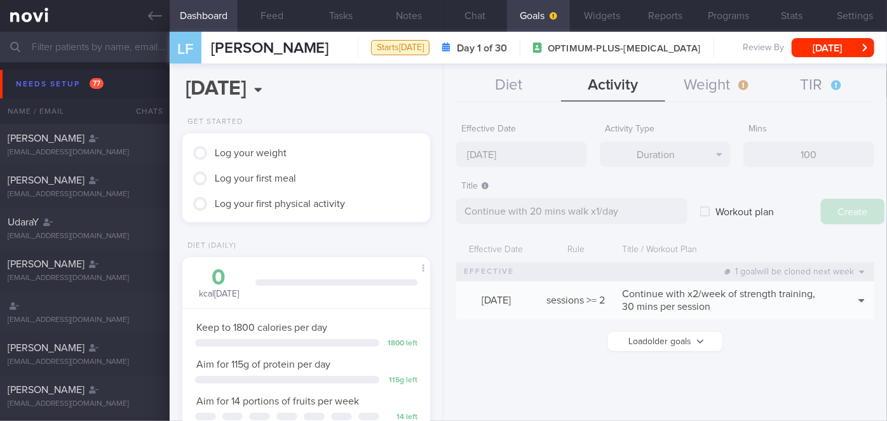
type input "[DATE]"
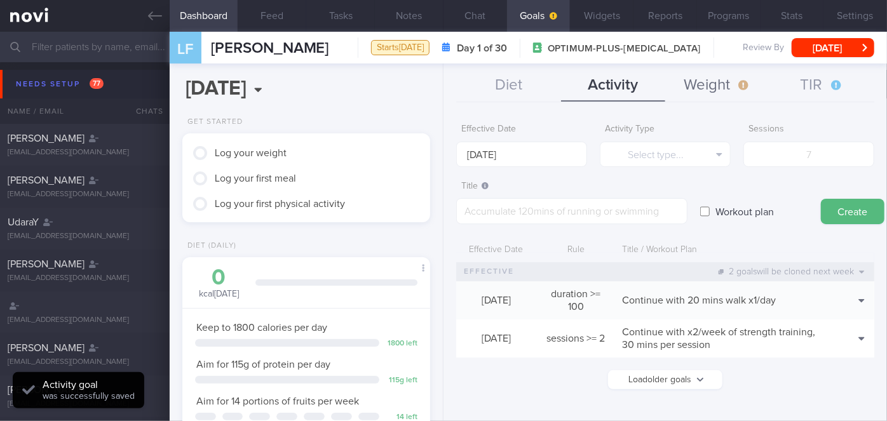
click at [732, 80] on button "Weight" at bounding box center [717, 86] width 104 height 32
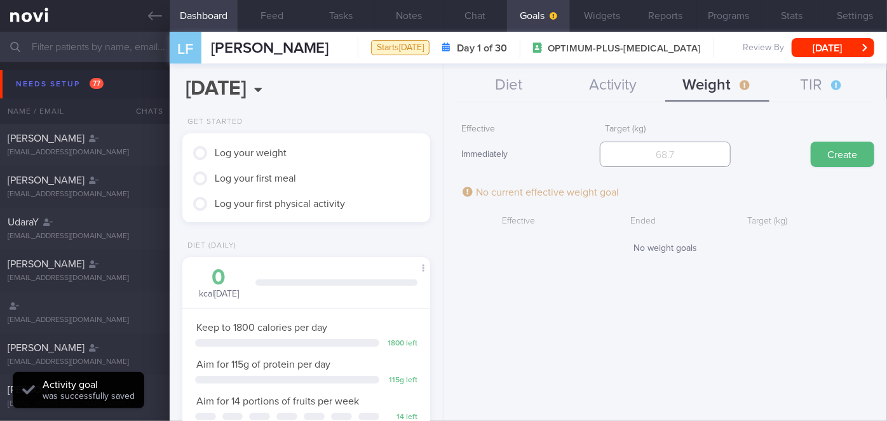
click at [689, 157] on input "number" at bounding box center [665, 154] width 131 height 25
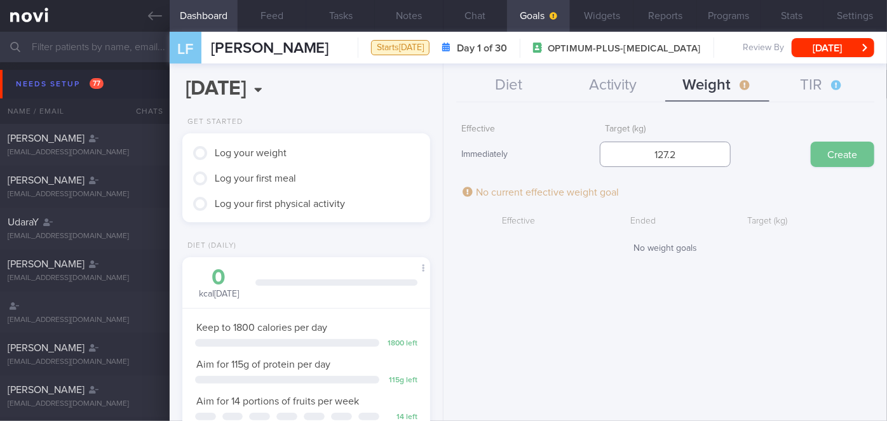
type input "127.2"
click at [844, 160] on button "Create" at bounding box center [843, 154] width 64 height 25
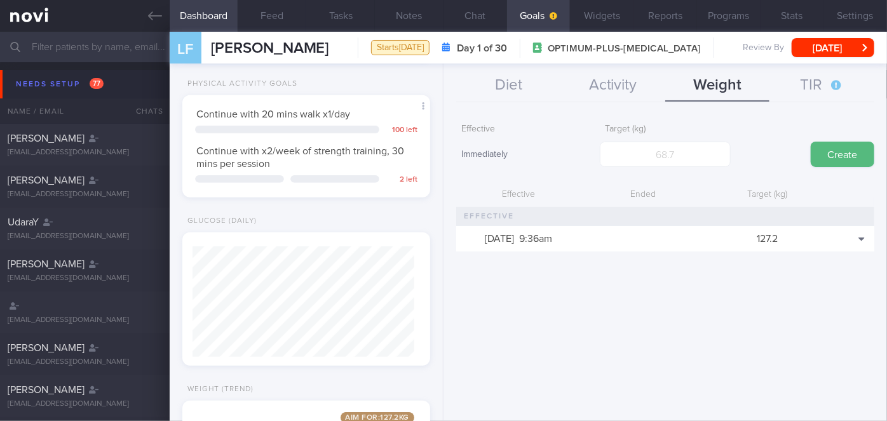
scroll to position [462, 0]
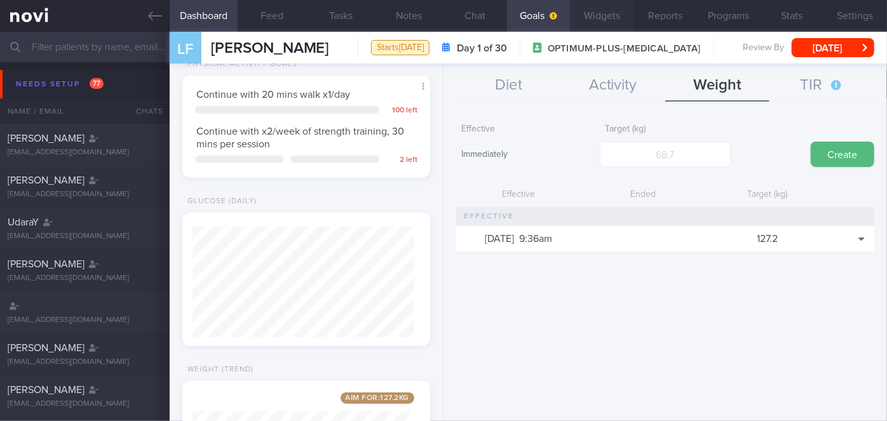
click at [610, 10] on button "Widgets" at bounding box center [602, 16] width 64 height 32
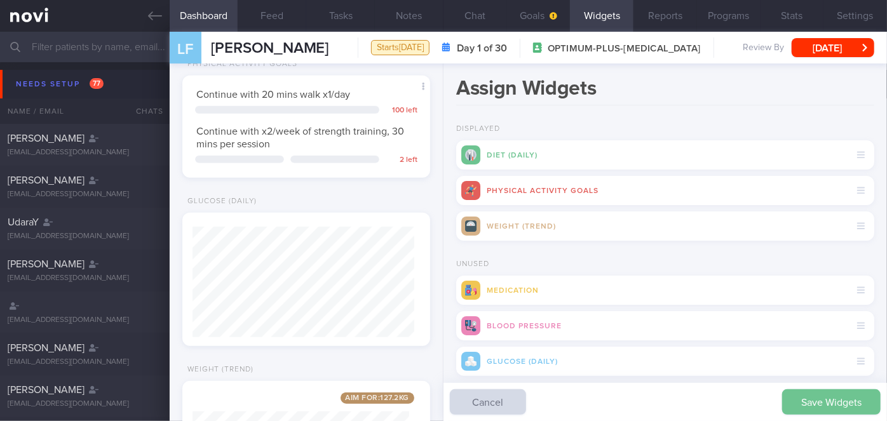
click at [829, 403] on button "Save Widgets" at bounding box center [831, 401] width 98 height 25
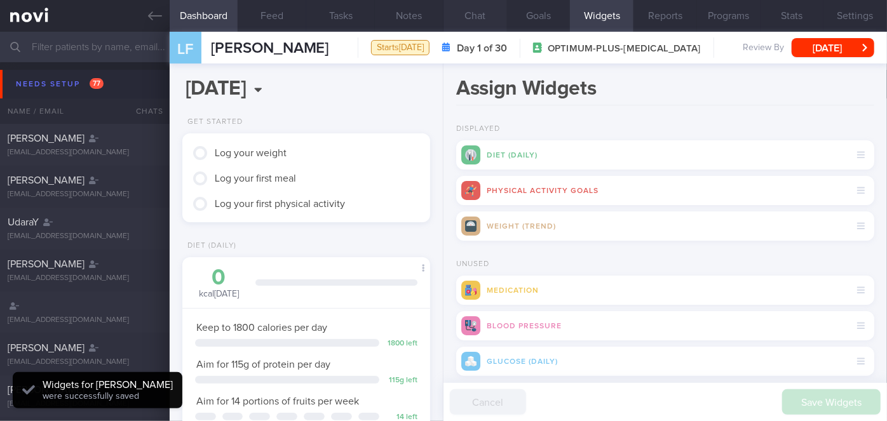
click at [483, 12] on button "Chat" at bounding box center [475, 16] width 64 height 32
